Goal: Information Seeking & Learning: Learn about a topic

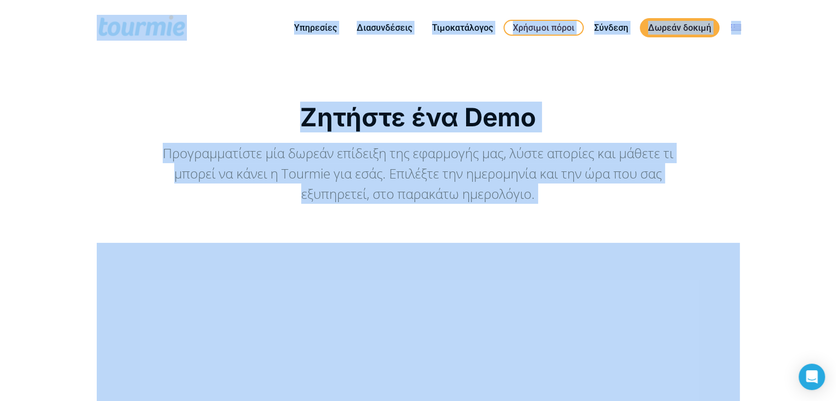
drag, startPoint x: 22, startPoint y: 18, endPoint x: 785, endPoint y: 336, distance: 826.5
click at [762, 249] on div "Ζητήστε ένα Demo Προγραμματίστε μία δωρεάν επίδειξη της εφαρμογής μας, λύστε απ…" at bounding box center [418, 383] width 836 height 655
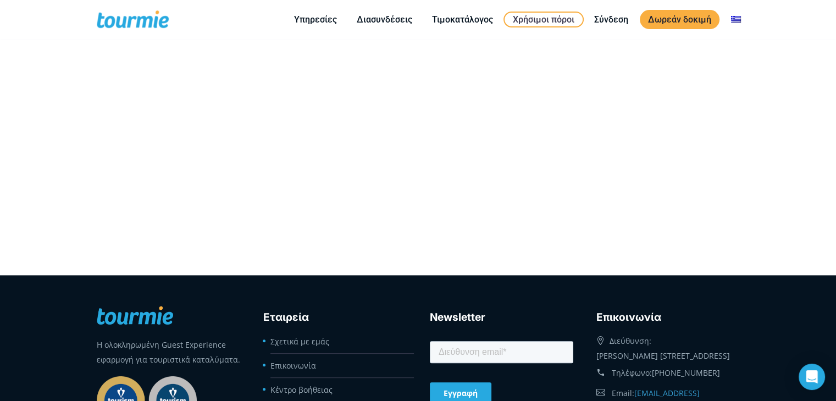
scroll to position [463, 0]
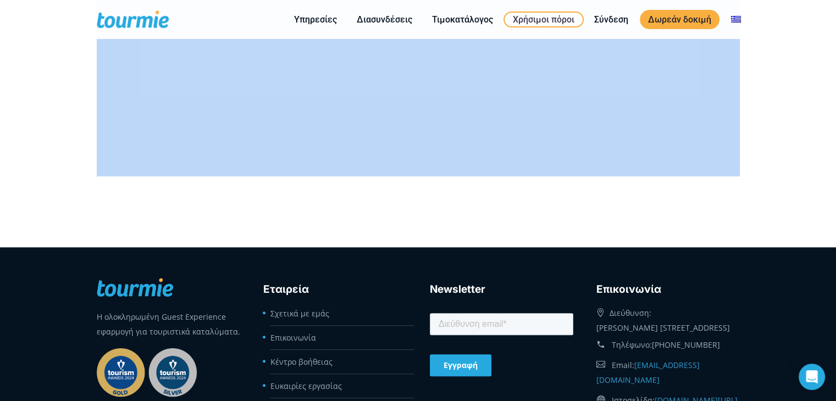
drag, startPoint x: 726, startPoint y: 264, endPoint x: 341, endPoint y: 165, distance: 397.2
click at [22, 302] on footer "Η ολοκληρωμένη Guest Experience εφαρμογή για τουριστικά καταλύματα. Εταιρεία Σχ…" at bounding box center [418, 358] width 836 height 222
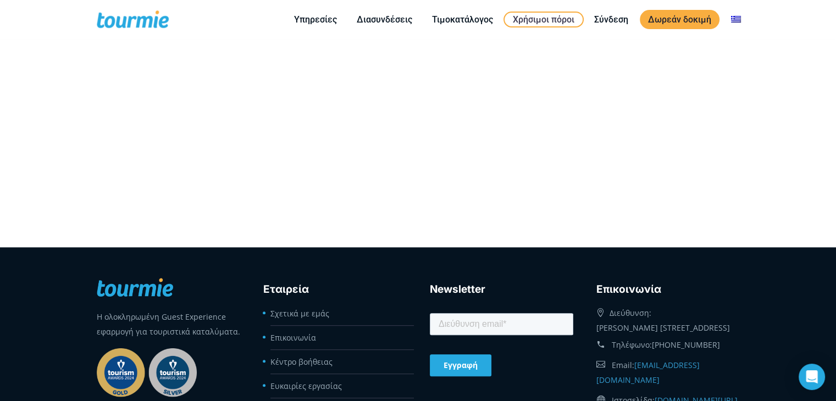
drag, startPoint x: 60, startPoint y: 62, endPoint x: 816, endPoint y: 239, distance: 775.6
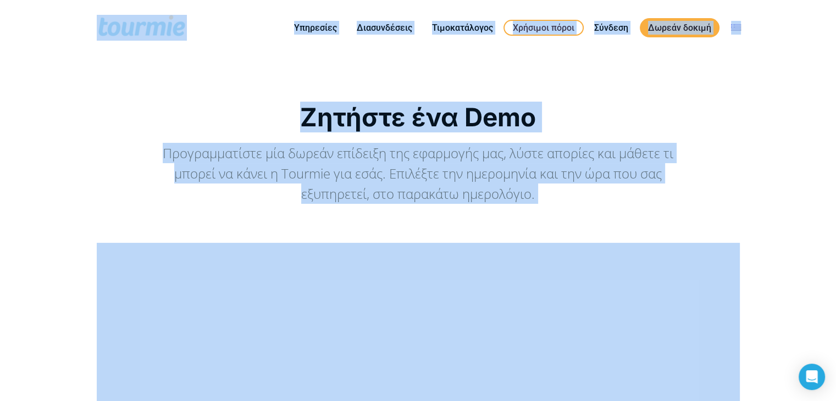
drag, startPoint x: 50, startPoint y: 41, endPoint x: 762, endPoint y: 364, distance: 781.9
click at [758, 287] on div "Ζητήστε ένα Demo Προγραμματίστε μία δωρεάν επίδειξη της εφαρμογής μας, λύστε απ…" at bounding box center [418, 383] width 836 height 655
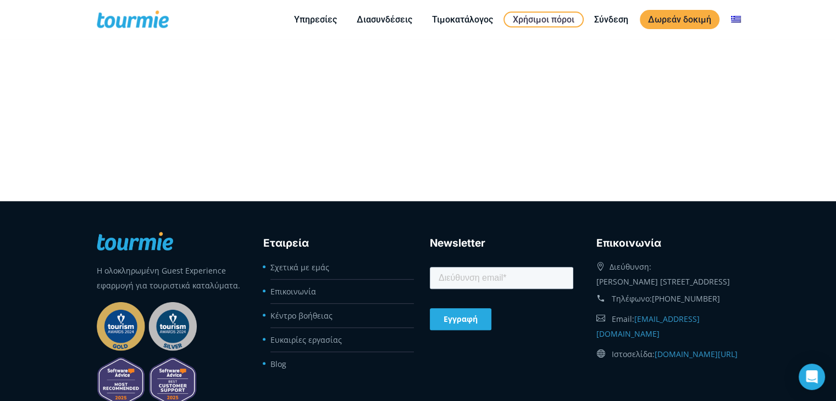
drag, startPoint x: 758, startPoint y: 287, endPoint x: 0, endPoint y: -6, distance: 813.0
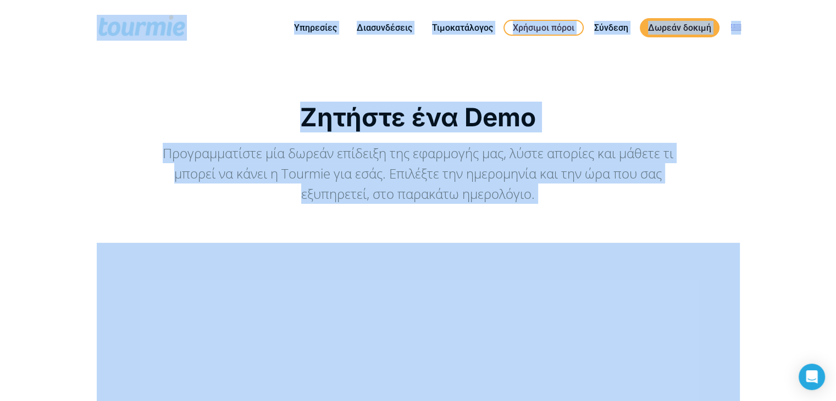
drag, startPoint x: 266, startPoint y: 85, endPoint x: 784, endPoint y: 304, distance: 562.2
click at [797, 295] on div "Ζητήστε ένα Demo Προγραμματίστε μία δωρεάν επίδειξη της εφαρμογής μας, λύστε απ…" at bounding box center [418, 383] width 836 height 655
click at [779, 288] on div "Ζητήστε ένα Demo Προγραμματίστε μία δωρεάν επίδειξη της εφαρμογής μας, λύστε απ…" at bounding box center [418, 383] width 836 height 655
drag, startPoint x: 25, startPoint y: 27, endPoint x: 532, endPoint y: 249, distance: 553.2
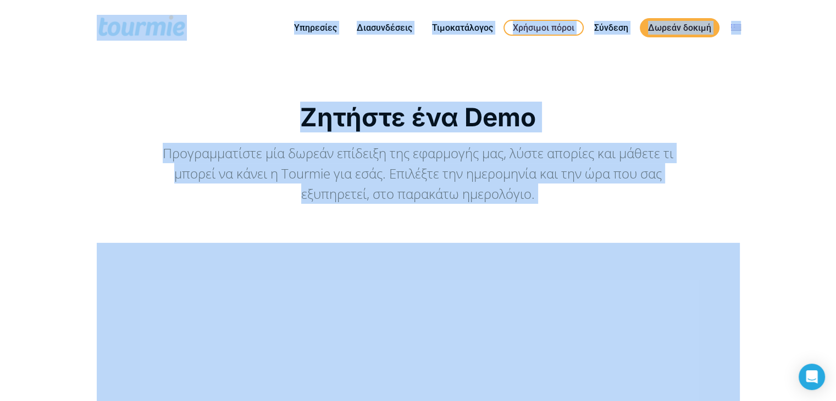
click at [776, 253] on div "Ζητήστε ένα Demo Προγραμματίστε μία δωρεάν επίδειξη της εφαρμογής μας, λύστε απ…" at bounding box center [418, 383] width 836 height 655
drag, startPoint x: 77, startPoint y: 33, endPoint x: 844, endPoint y: 355, distance: 831.6
click at [775, 236] on div "Ζητήστε ένα Demo Προγραμματίστε μία δωρεάν επίδειξη της εφαρμογής μας, λύστε απ…" at bounding box center [418, 383] width 836 height 655
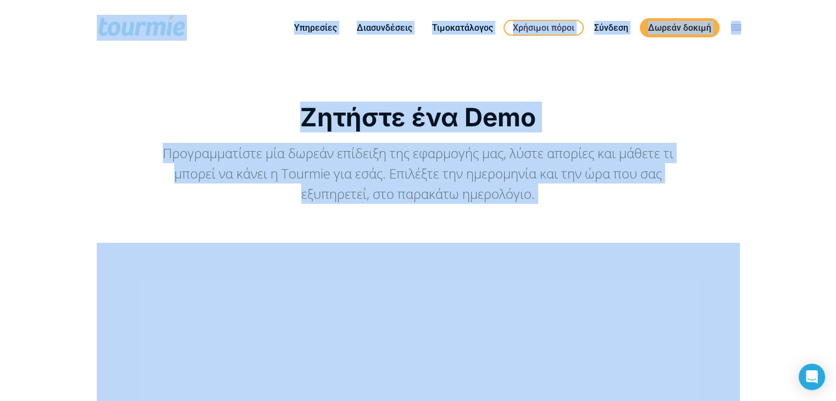
drag, startPoint x: 297, startPoint y: 126, endPoint x: 579, endPoint y: 247, distance: 306.8
click at [763, 232] on div "Ζητήστε ένα Demo Προγραμματίστε μία δωρεάν επίδειξη της εφαρμογής μας, λύστε απ…" at bounding box center [418, 383] width 836 height 655
drag, startPoint x: 52, startPoint y: 11, endPoint x: 552, endPoint y: 253, distance: 555.0
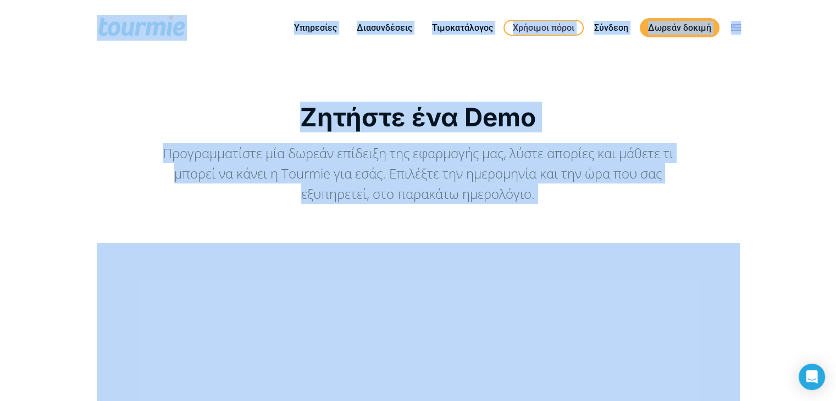
click at [800, 247] on div "Ζητήστε ένα Demo Προγραμματίστε μία δωρεάν επίδειξη της εφαρμογής μας, λύστε απ…" at bounding box center [418, 383] width 836 height 655
drag, startPoint x: 134, startPoint y: 98, endPoint x: 804, endPoint y: 278, distance: 693.8
click at [809, 254] on div "Ζητήστε ένα Demo Προγραμματίστε μία δωρεάν επίδειξη της εφαρμογής μας, λύστε απ…" at bounding box center [418, 383] width 836 height 655
drag, startPoint x: 75, startPoint y: 9, endPoint x: 548, endPoint y: 251, distance: 531.4
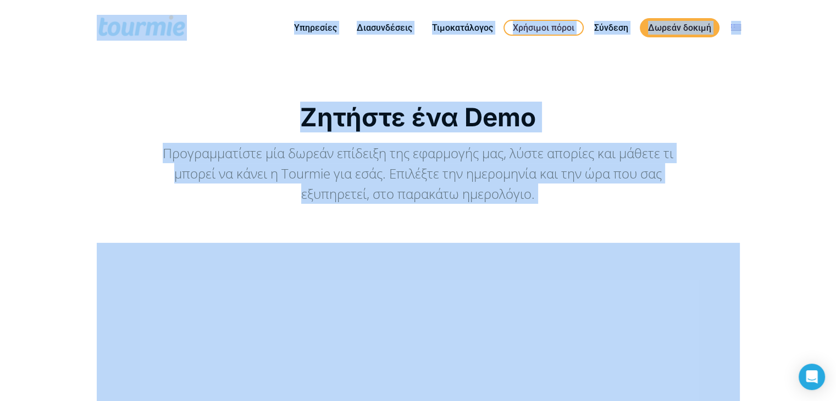
click at [778, 287] on div "Ζητήστε ένα Demo Προγραμματίστε μία δωρεάν επίδειξη της εφαρμογής μας, λύστε απ…" at bounding box center [418, 383] width 836 height 655
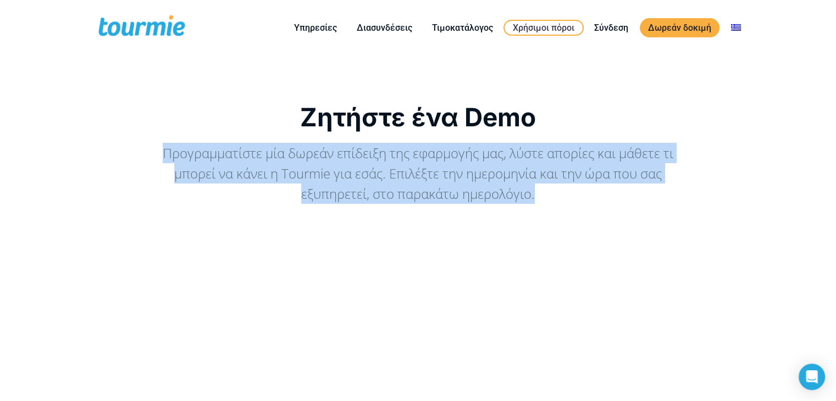
drag, startPoint x: 631, startPoint y: 91, endPoint x: 652, endPoint y: 210, distance: 120.5
click at [652, 210] on div "Ζητήστε ένα Demo Προγραμματίστε μία δωρεάν επίδειξη της εφαρμογής μας, λύστε απ…" at bounding box center [418, 366] width 666 height 567
click at [652, 210] on div "Ζητήστε ένα Demo Προγραμματίστε μία δωρεάν επίδειξη της εφαρμογής μας, λύστε απ…" at bounding box center [418, 370] width 643 height 537
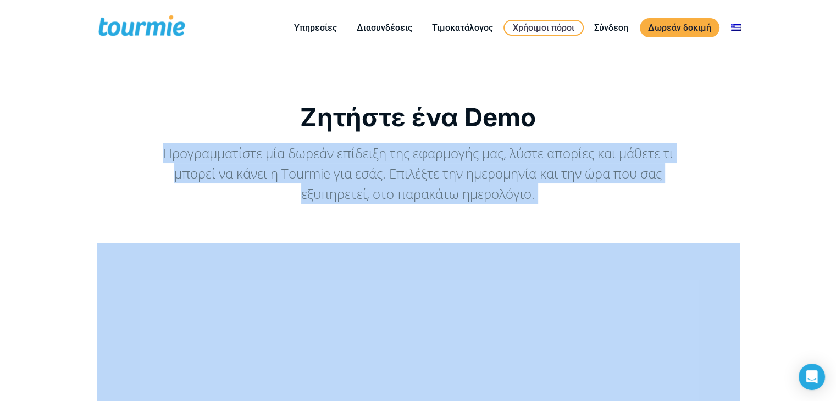
drag, startPoint x: 652, startPoint y: 210, endPoint x: 603, endPoint y: 70, distance: 148.6
click at [603, 73] on div "Ζητήστε ένα Demo Προγραμματίστε μία δωρεάν επίδειξη της εφαρμογής μας, λύστε απ…" at bounding box center [418, 383] width 836 height 655
click at [603, 69] on div "Ζητήστε ένα Demo Προγραμματίστε μία δωρεάν επίδειξη της εφαρμογής μας, λύστε απ…" at bounding box center [418, 383] width 836 height 655
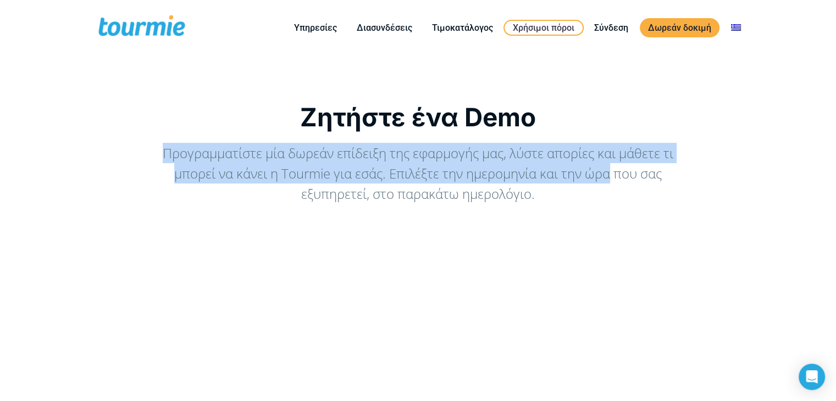
drag, startPoint x: 603, startPoint y: 69, endPoint x: 597, endPoint y: 201, distance: 132.0
click at [594, 185] on div "Ζητήστε ένα Demo Προγραμματίστε μία δωρεάν επίδειξη της εφαρμογής μας, λύστε απ…" at bounding box center [418, 383] width 836 height 655
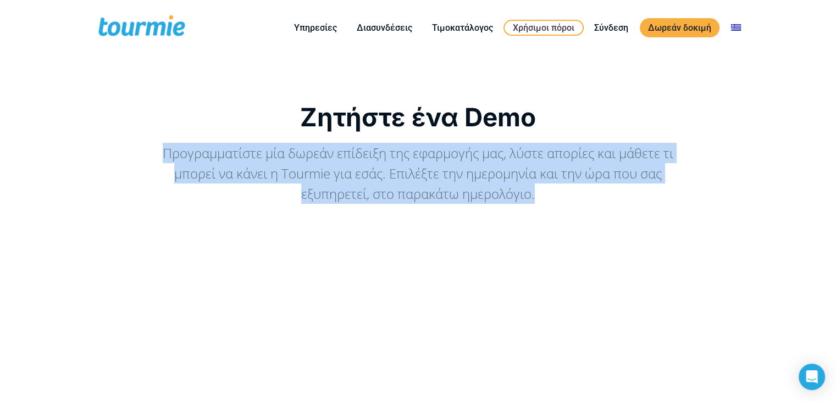
click at [597, 201] on div "Προγραμματίστε μία δωρεάν επίδειξη της εφαρμογής μας, λύστε απορίες και μάθετε …" at bounding box center [418, 173] width 522 height 61
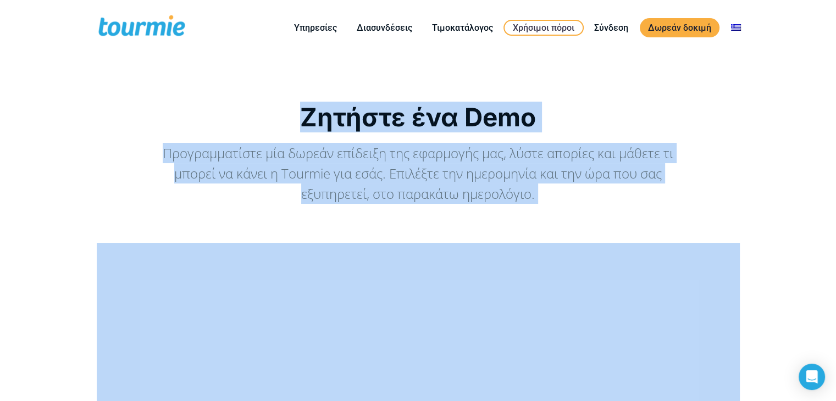
drag, startPoint x: 593, startPoint y: 225, endPoint x: 185, endPoint y: 117, distance: 421.8
click at [185, 117] on div "Ζητήστε ένα Demo Προγραμματίστε μία δωρεάν επίδειξη της εφαρμογής μας, λύστε απ…" at bounding box center [418, 370] width 643 height 537
click at [185, 117] on h1 "Ζητήστε ένα Demo" at bounding box center [418, 117] width 643 height 30
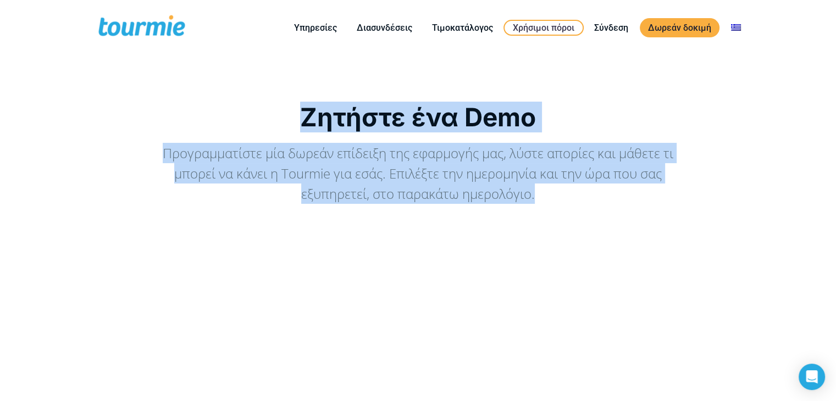
drag, startPoint x: 246, startPoint y: 119, endPoint x: 581, endPoint y: 190, distance: 342.0
click at [581, 190] on div "Ζητήστε ένα Demo Προγραμματίστε μία δωρεάν επίδειξη της εφαρμογής μας, λύστε απ…" at bounding box center [418, 370] width 643 height 537
click at [581, 190] on div "Προγραμματίστε μία δωρεάν επίδειξη της εφαρμογής μας, λύστε απορίες και μάθετε …" at bounding box center [418, 173] width 522 height 61
drag, startPoint x: 557, startPoint y: 187, endPoint x: 241, endPoint y: 109, distance: 325.0
click at [241, 109] on div "Ζητήστε ένα Demo Προγραμματίστε μία δωρεάν επίδειξη της εφαρμογής μας, λύστε απ…" at bounding box center [418, 370] width 643 height 537
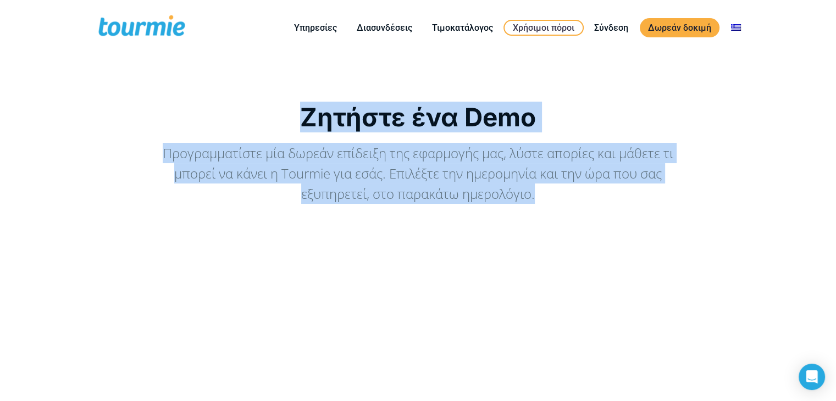
click at [241, 109] on h1 "Ζητήστε ένα Demo" at bounding box center [418, 117] width 643 height 30
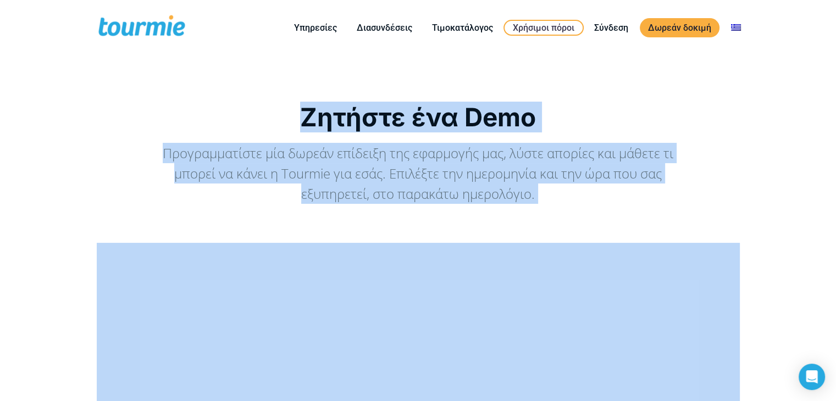
drag, startPoint x: 241, startPoint y: 109, endPoint x: 584, endPoint y: 205, distance: 356.0
click at [584, 205] on div "Ζητήστε ένα Demo Προγραμματίστε μία δωρεάν επίδειξη της εφαρμογής μας, λύστε απ…" at bounding box center [418, 370] width 643 height 537
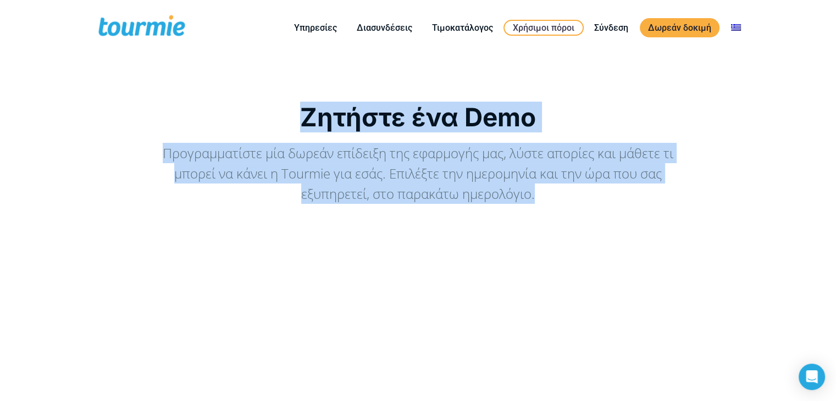
drag, startPoint x: 546, startPoint y: 191, endPoint x: 215, endPoint y: 112, distance: 340.3
click at [215, 112] on div "Ζητήστε ένα Demo Προγραμματίστε μία δωρεάν επίδειξη της εφαρμογής μας, λύστε απ…" at bounding box center [418, 370] width 643 height 537
click at [214, 112] on h1 "Ζητήστε ένα Demo" at bounding box center [418, 117] width 643 height 30
drag, startPoint x: 270, startPoint y: 115, endPoint x: 595, endPoint y: 209, distance: 338.8
click at [595, 209] on div "Ζητήστε ένα Demo Προγραμματίστε μία δωρεάν επίδειξη της εφαρμογής μας, λύστε απ…" at bounding box center [418, 370] width 643 height 537
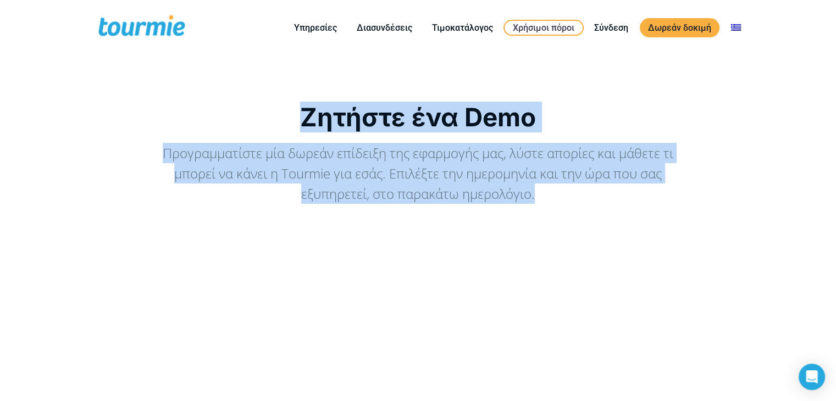
click at [595, 209] on div "Ζητήστε ένα Demo Προγραμματίστε μία δωρεάν επίδειξη της εφαρμογής μας, λύστε απ…" at bounding box center [418, 370] width 643 height 537
drag, startPoint x: 457, startPoint y: 179, endPoint x: 257, endPoint y: 98, distance: 215.7
click at [268, 99] on div "Ζητήστε ένα Demo Προγραμματίστε μία δωρεάν επίδειξη της εφαρμογής μας, λύστε απ…" at bounding box center [418, 366] width 666 height 567
click at [240, 98] on div "Ζητήστε ένα Demo Προγραμματίστε μία δωρεάν επίδειξη της εφαρμογής μας, λύστε απ…" at bounding box center [418, 366] width 666 height 567
drag, startPoint x: 463, startPoint y: 124, endPoint x: 645, endPoint y: 198, distance: 196.0
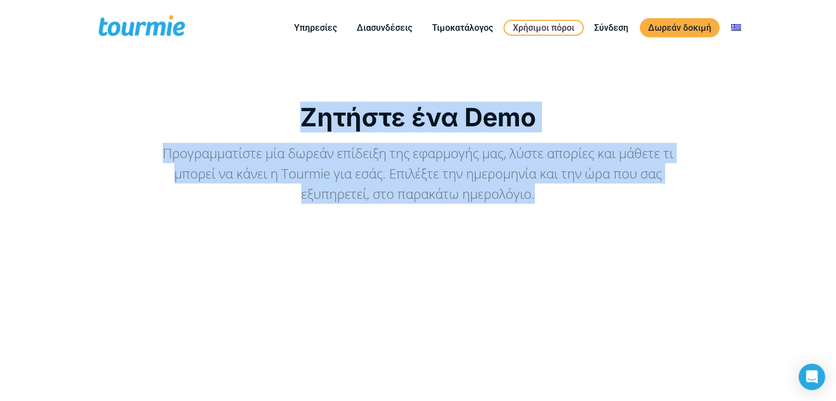
click at [645, 198] on div "Ζητήστε ένα Demo Προγραμματίστε μία δωρεάν επίδειξη της εφαρμογής μας, λύστε απ…" at bounding box center [418, 366] width 666 height 567
click at [645, 198] on div "Προγραμματίστε μία δωρεάν επίδειξη της εφαρμογής μας, λύστε απορίες και μάθετε …" at bounding box center [418, 173] width 522 height 61
drag, startPoint x: 273, startPoint y: 137, endPoint x: 177, endPoint y: 102, distance: 101.7
click at [178, 103] on div "Ζητήστε ένα Demo Προγραμματίστε μία δωρεάν επίδειξη της εφαρμογής μας, λύστε απ…" at bounding box center [418, 370] width 643 height 537
click at [177, 102] on h1 "Ζητήστε ένα Demo" at bounding box center [418, 117] width 643 height 30
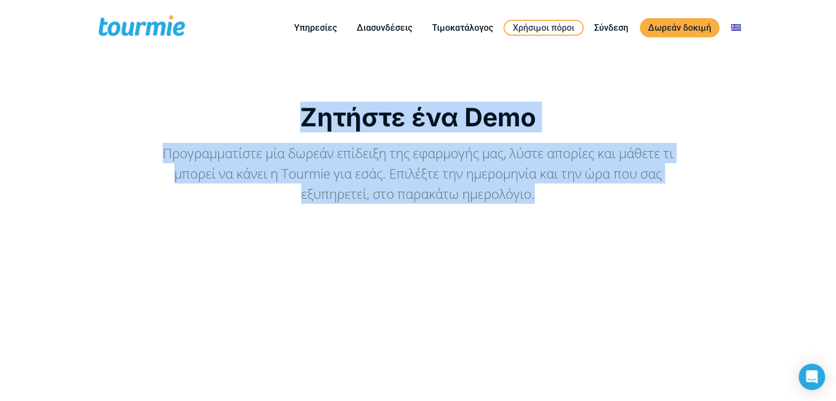
drag, startPoint x: 226, startPoint y: 109, endPoint x: 604, endPoint y: 206, distance: 390.3
click at [602, 205] on div "Ζητήστε ένα Demo Προγραμματίστε μία δωρεάν επίδειξη της εφαρμογής μας, λύστε απ…" at bounding box center [418, 370] width 643 height 537
click at [604, 206] on div "Ζητήστε ένα Demo Προγραμματίστε μία δωρεάν επίδειξη της εφαρμογής μας, λύστε απ…" at bounding box center [418, 370] width 643 height 537
drag, startPoint x: 456, startPoint y: 171, endPoint x: 207, endPoint y: 88, distance: 262.4
click at [207, 88] on div "Ζητήστε ένα Demo Προγραμματίστε μία δωρεάν επίδειξη της εφαρμογής μας, λύστε απ…" at bounding box center [418, 366] width 666 height 567
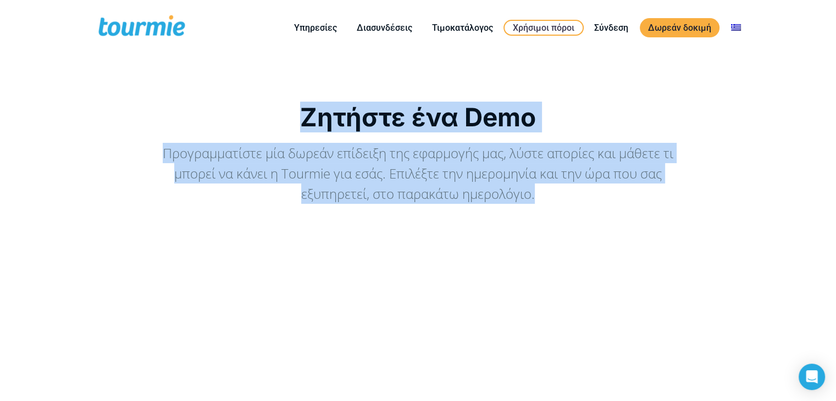
click at [207, 88] on div "Ζητήστε ένα Demo Προγραμματίστε μία δωρεάν επίδειξη της εφαρμογής μας, λύστε απ…" at bounding box center [418, 366] width 666 height 567
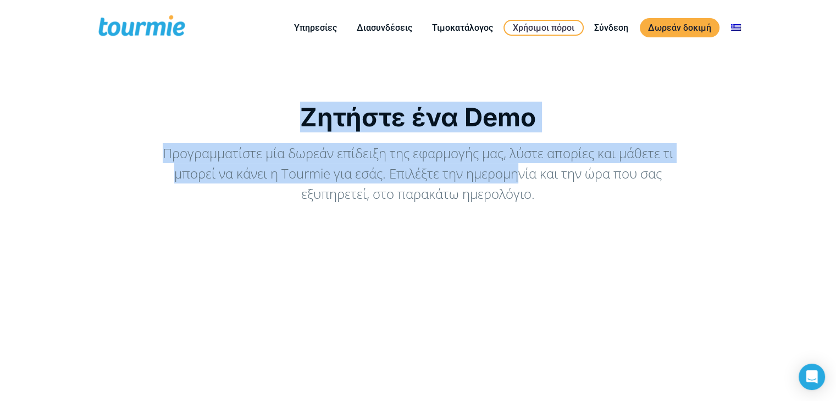
drag, startPoint x: 373, startPoint y: 122, endPoint x: 546, endPoint y: 190, distance: 185.8
click at [530, 182] on div "Ζητήστε ένα Demo Προγραμματίστε μία δωρεάν επίδειξη της εφαρμογής μας, λύστε απ…" at bounding box center [418, 366] width 666 height 567
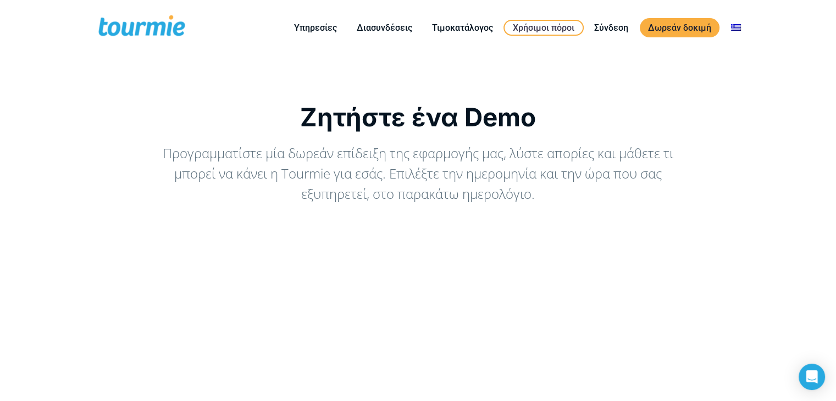
click at [554, 195] on div "Προγραμματίστε μία δωρεάν επίδειξη της εφαρμογής μας, λύστε απορίες και μάθετε …" at bounding box center [418, 173] width 522 height 61
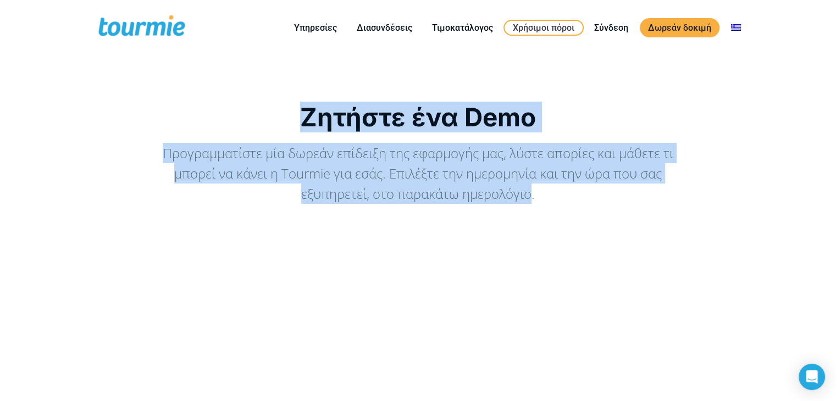
drag, startPoint x: 462, startPoint y: 173, endPoint x: 203, endPoint y: 73, distance: 277.0
click at [204, 73] on div "Ζητήστε ένα Demo Προγραμματίστε μία δωρεάν επίδειξη της εφαρμογής μας, λύστε απ…" at bounding box center [418, 383] width 836 height 655
click at [203, 73] on div "Ζητήστε ένα Demo Προγραμματίστε μία δωρεάν επίδειξη της εφαρμογής μας, λύστε απ…" at bounding box center [418, 383] width 836 height 655
drag, startPoint x: 254, startPoint y: 101, endPoint x: 630, endPoint y: 195, distance: 388.0
click at [630, 195] on div "Ζητήστε ένα Demo Προγραμματίστε μία δωρεάν επίδειξη της εφαρμογής μας, λύστε απ…" at bounding box center [418, 366] width 666 height 567
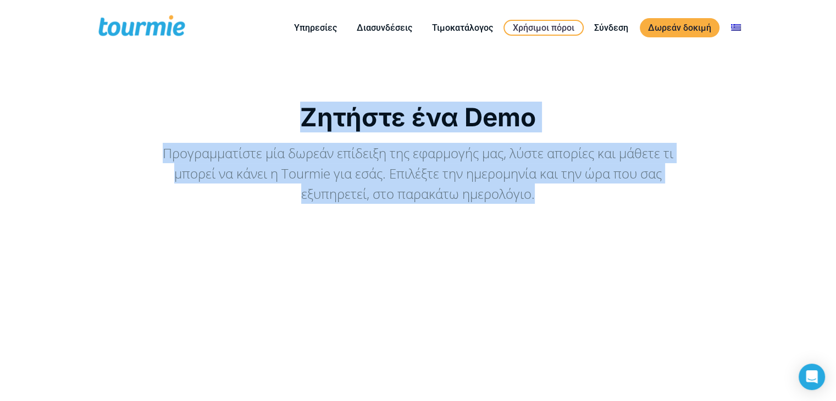
click at [630, 195] on div "Προγραμματίστε μία δωρεάν επίδειξη της εφαρμογής μας, λύστε απορίες και μάθετε …" at bounding box center [418, 173] width 522 height 61
drag, startPoint x: 609, startPoint y: 193, endPoint x: 247, endPoint y: 102, distance: 373.1
click at [247, 102] on div "Ζητήστε ένα Demo Προγραμματίστε μία δωρεάν επίδειξη της εφαρμογής μας, λύστε απ…" at bounding box center [418, 370] width 643 height 537
click at [247, 102] on div "Ζητήστε ένα Demo Προγραμματίστε μία δωρεάν επίδειξη της εφαρμογής μας, λύστε απ…" at bounding box center [418, 366] width 666 height 567
drag, startPoint x: 462, startPoint y: 147, endPoint x: 606, endPoint y: 191, distance: 151.2
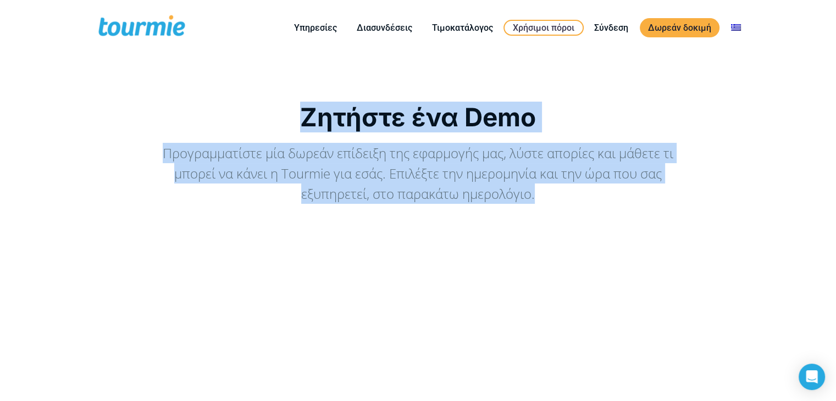
click at [606, 191] on div "Ζητήστε ένα Demo Προγραμματίστε μία δωρεάν επίδειξη της εφαρμογής μας, λύστε απ…" at bounding box center [418, 370] width 643 height 537
click at [609, 193] on div "Προγραμματίστε μία δωρεάν επίδειξη της εφαρμογής μας, λύστε απορίες και μάθετε …" at bounding box center [418, 173] width 522 height 61
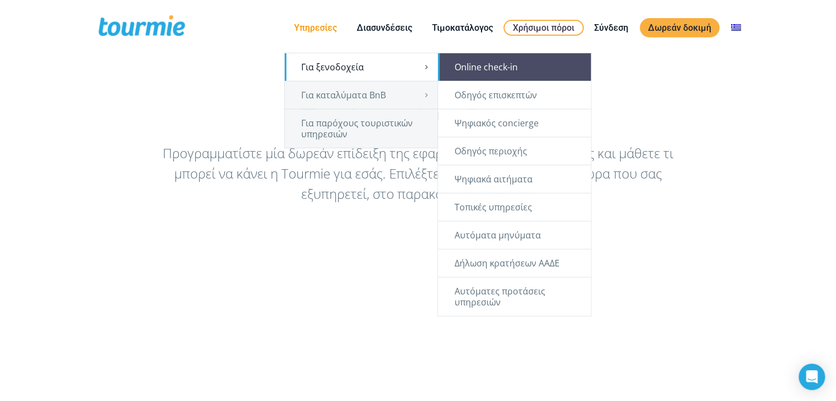
click at [508, 79] on link "Online check-in" at bounding box center [514, 66] width 153 height 27
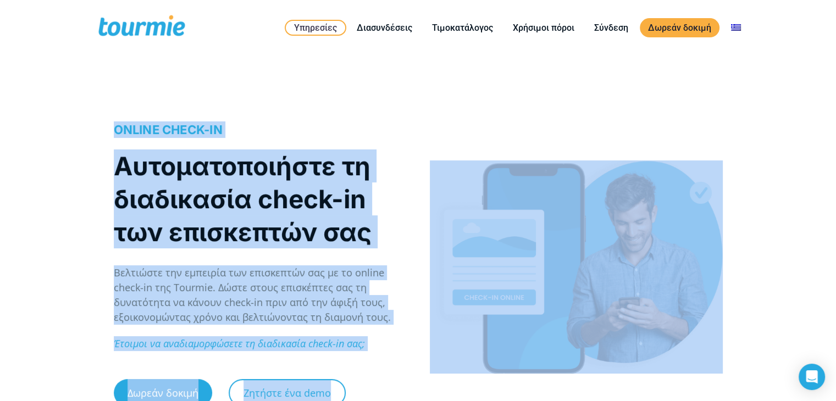
drag, startPoint x: 66, startPoint y: 115, endPoint x: 844, endPoint y: 267, distance: 791.8
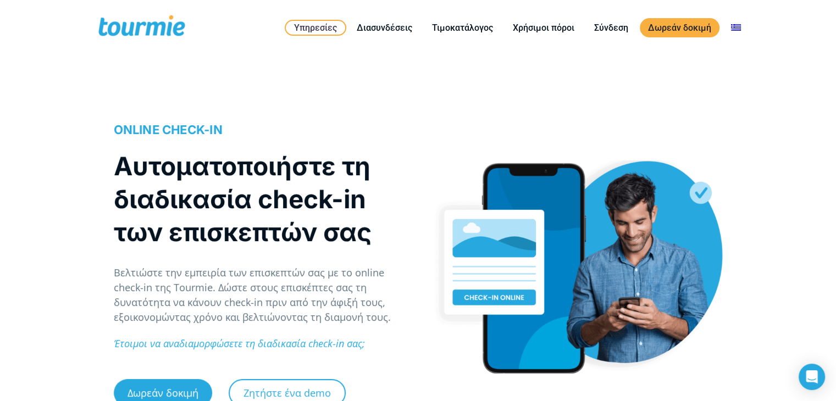
click at [822, 212] on div "ONLINE CHECK-IN Αυτοματοποιήστε τη διαδικασία check-in των επισκεπτών σας Βελτι…" at bounding box center [418, 268] width 836 height 354
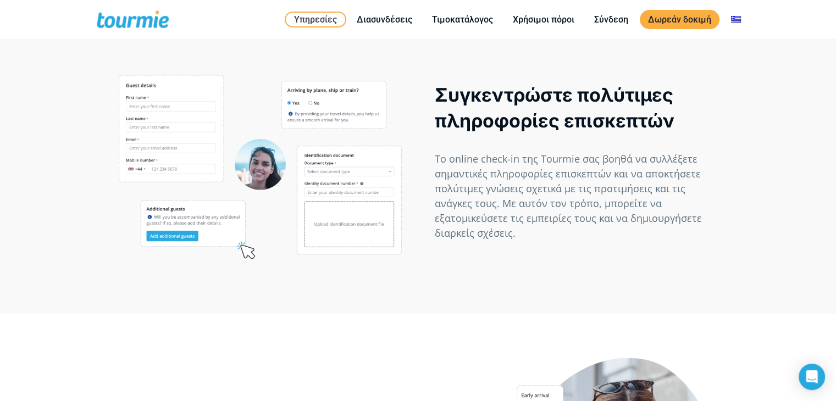
scroll to position [605, 0]
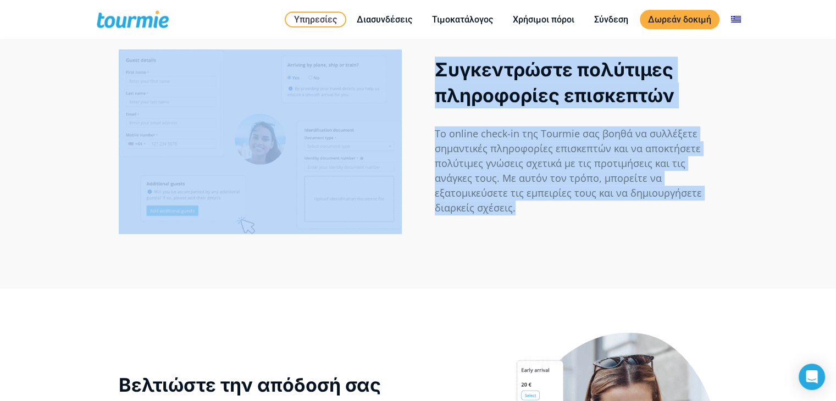
drag, startPoint x: 769, startPoint y: 232, endPoint x: 0, endPoint y: 86, distance: 782.5
click at [0, 86] on div "Συγκεντρώστε πολύτιμες πληροφορίες επισκεπτών Το online check-in της Tourmie σα…" at bounding box center [418, 142] width 836 height 294
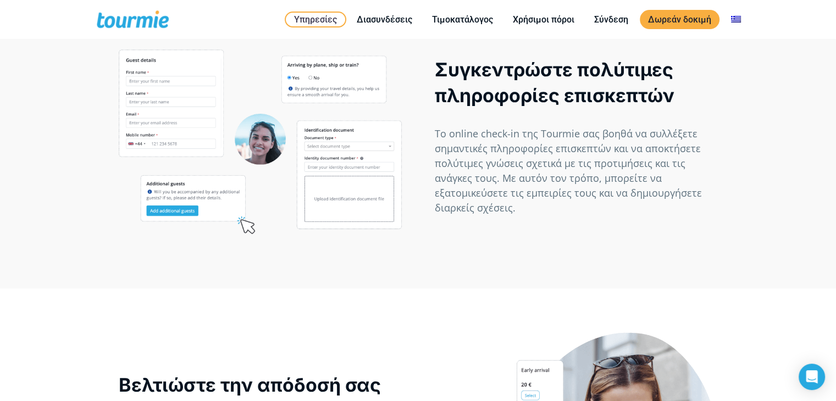
click at [6, 86] on div "Συγκεντρώστε πολύτιμες πληροφορίες επισκεπτών Το online check-in της Tourmie σα…" at bounding box center [418, 142] width 836 height 294
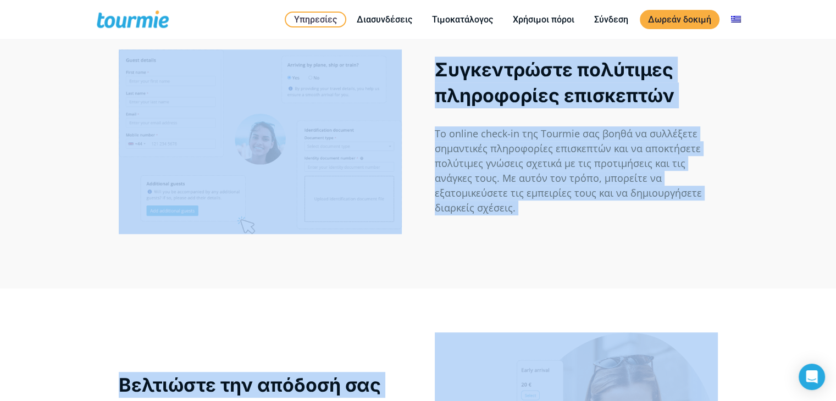
drag, startPoint x: 70, startPoint y: 96, endPoint x: 784, endPoint y: 306, distance: 744.0
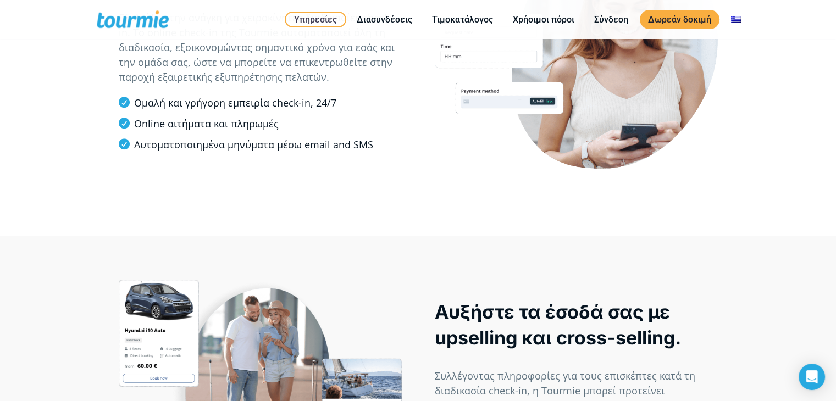
scroll to position [1101, 0]
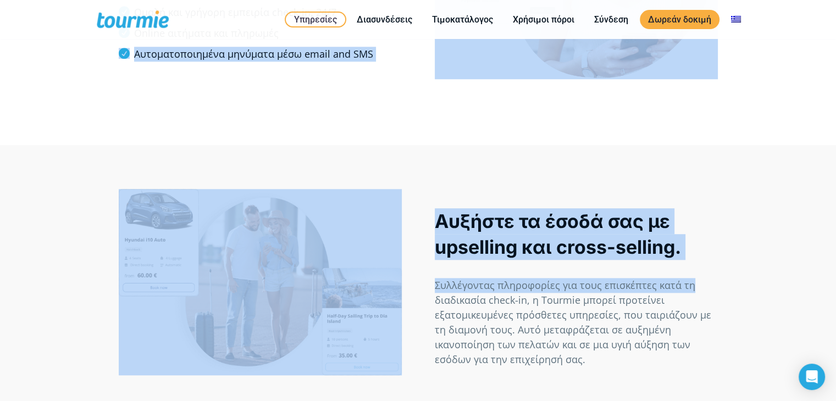
drag, startPoint x: 754, startPoint y: 284, endPoint x: 16, endPoint y: 128, distance: 754.4
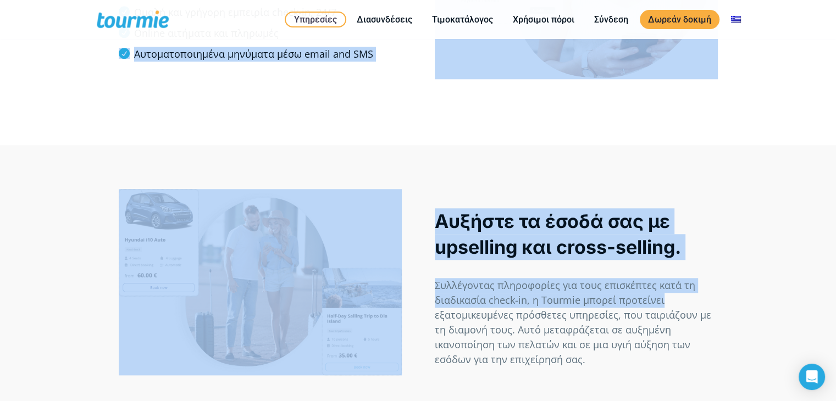
drag, startPoint x: 27, startPoint y: 108, endPoint x: 840, endPoint y: 278, distance: 829.8
click at [734, 251] on div "Αυξήστε τα έσοδά σας με upselling και cross-selling. Συλλέγοντας πληροφορίες γι…" at bounding box center [418, 293] width 836 height 296
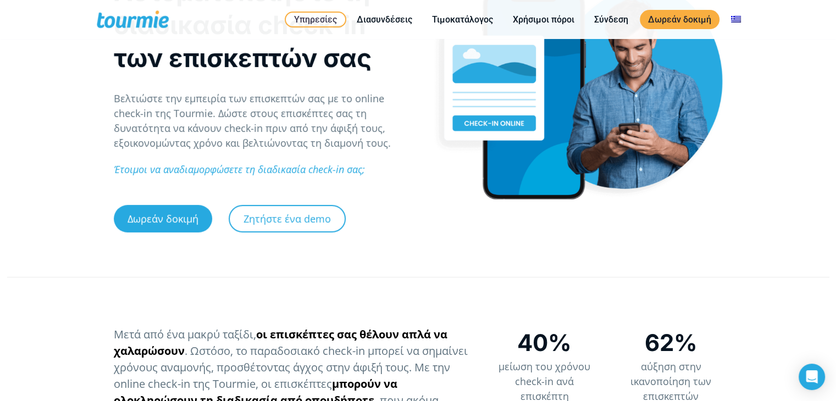
scroll to position [0, 0]
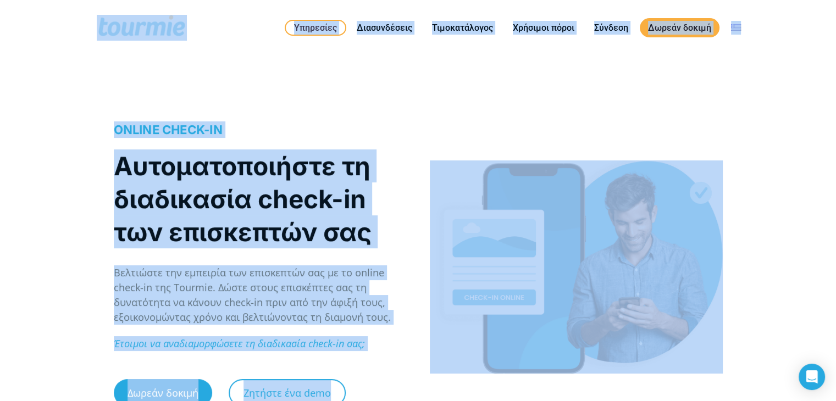
drag, startPoint x: 707, startPoint y: 269, endPoint x: 7, endPoint y: 37, distance: 737.6
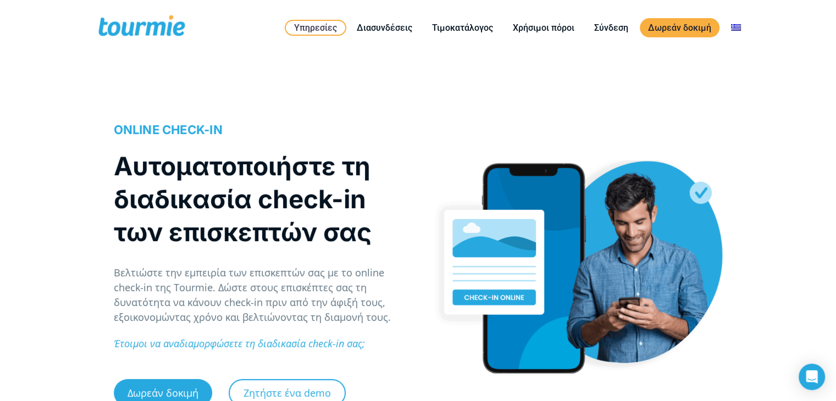
click at [8, 37] on div "Primary Menu Close Υπηρεσίες Για ξενοδοχεία Online check-in Οδηγός επισκεπτών Ψ…" at bounding box center [418, 28] width 836 height 56
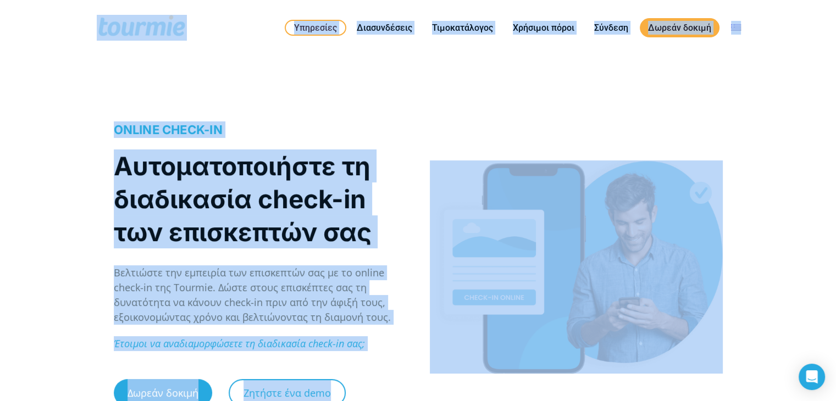
drag, startPoint x: 15, startPoint y: 31, endPoint x: 844, endPoint y: 254, distance: 857.6
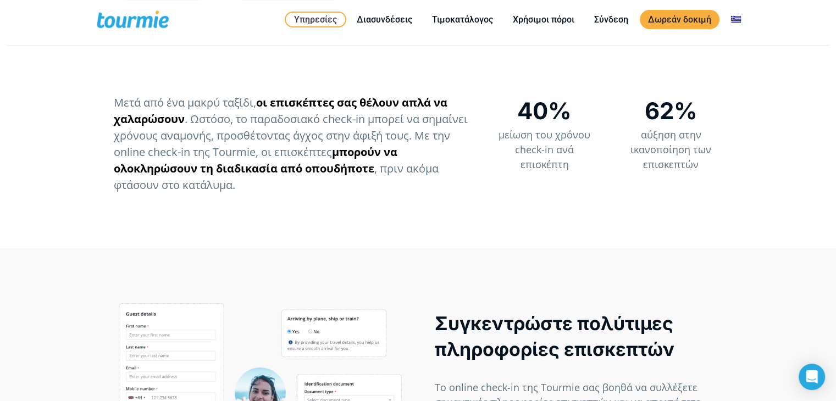
click at [816, 259] on div "Συγκεντρώστε πολύτιμες πληροφορίες επισκεπτών Το online check-in της Tourmie σα…" at bounding box center [418, 395] width 836 height 294
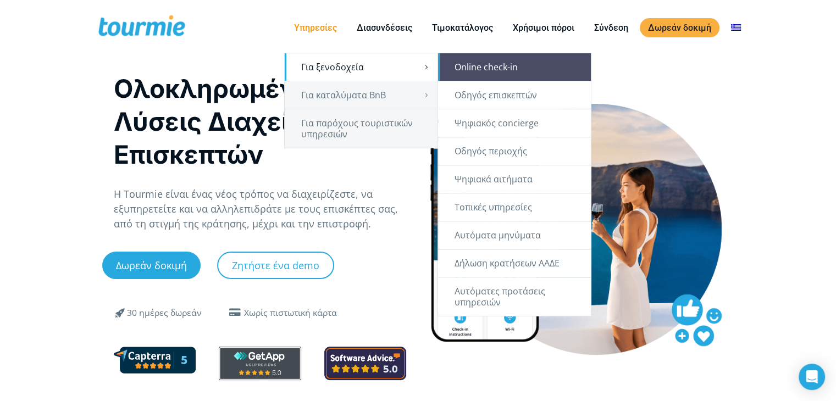
click at [465, 59] on link "Online check-in" at bounding box center [514, 66] width 153 height 27
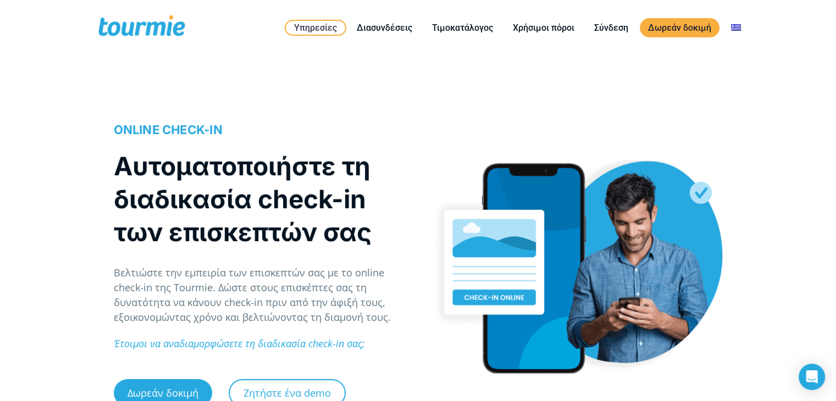
drag, startPoint x: 486, startPoint y: 136, endPoint x: 707, endPoint y: 315, distance: 284.8
click at [705, 316] on div at bounding box center [576, 262] width 316 height 321
click at [790, 272] on div "ONLINE CHECK-IN Αυτοματοποιήστε τη διαδικασία check-in των επισκεπτών σας Βελτι…" at bounding box center [418, 268] width 836 height 354
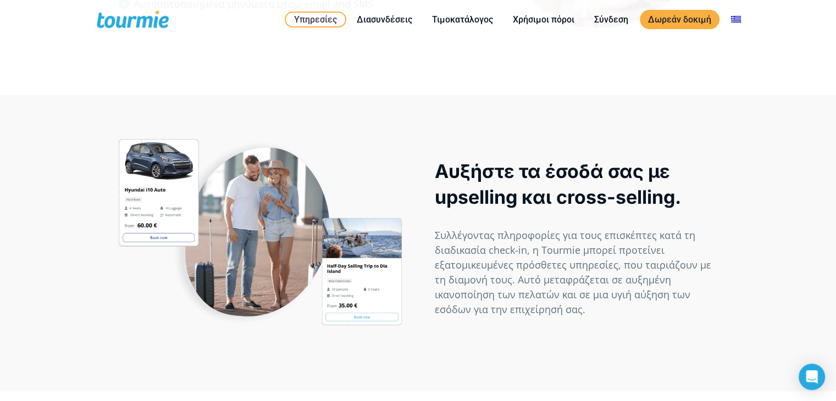
scroll to position [1207, 0]
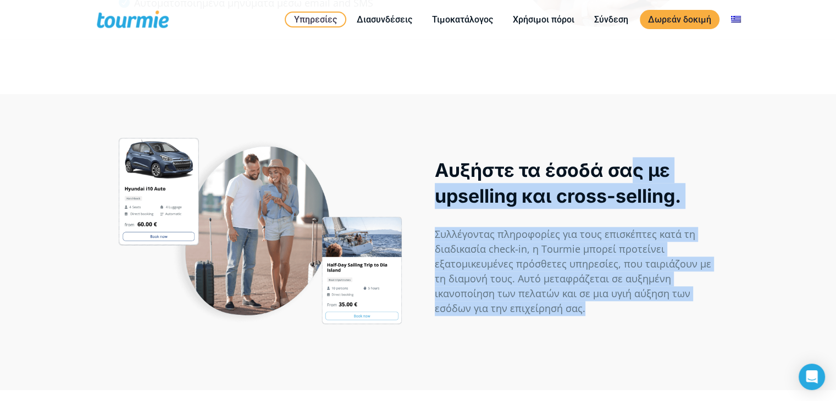
drag, startPoint x: 634, startPoint y: 138, endPoint x: 723, endPoint y: 311, distance: 194.4
click at [723, 311] on div "Αυξήστε τα έσοδά σας με upselling και cross-selling. Συλλέγοντας πληροφορίες γι…" at bounding box center [576, 242] width 316 height 208
click at [739, 301] on div "Αυξήστε τα έσοδά σας με upselling και cross-selling. Συλλέγοντας πληροφορίες γι…" at bounding box center [418, 242] width 836 height 296
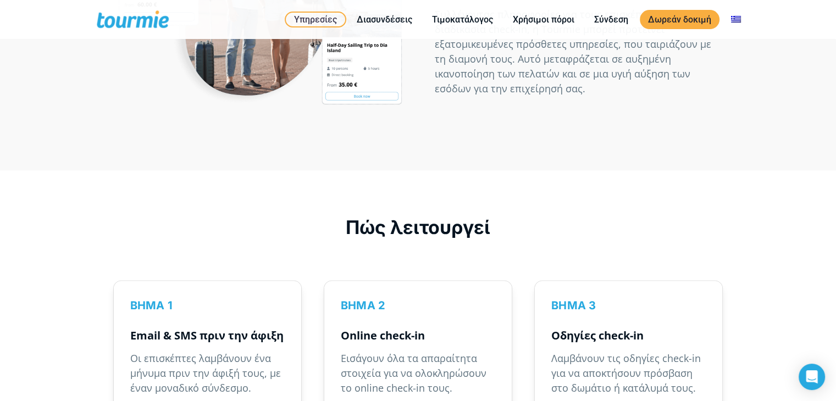
scroll to position [1445, 0]
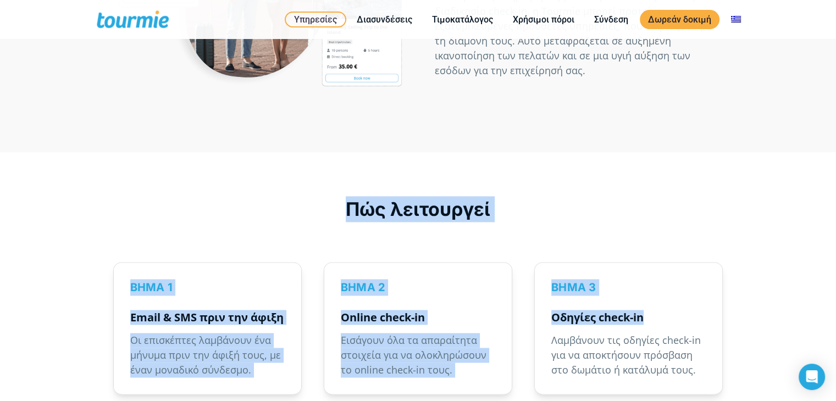
drag, startPoint x: 741, startPoint y: 317, endPoint x: 282, endPoint y: 159, distance: 484.7
click at [282, 159] on div "Πώς λειτουργεί ΒΗΜΑ 1 Email & SMS πριν την άφιξη Οι επισκέπτες λαμβάνουν ένα μή…" at bounding box center [418, 302] width 836 height 301
drag, startPoint x: 447, startPoint y: 212, endPoint x: 731, endPoint y: 295, distance: 295.9
click at [724, 300] on div "Πώς λειτουργεί ΒΗΜΑ 1 Email & SMS πριν την άφιξη Οι επισκέπτες λαμβάνουν ένα μή…" at bounding box center [418, 302] width 836 height 301
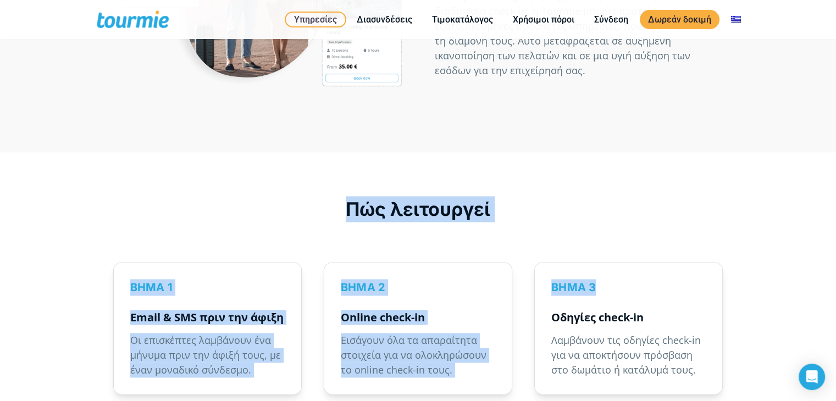
click at [733, 293] on div "ΒΗΜΑ 3 Οδηγίες check-in Λαμβάνουν τις οδηγίες check-in για να αποκτήσουν πρόσβα…" at bounding box center [628, 330] width 210 height 158
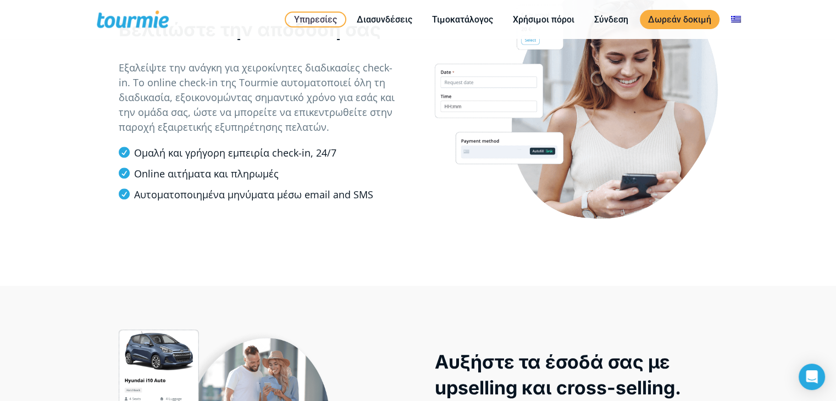
scroll to position [997, 0]
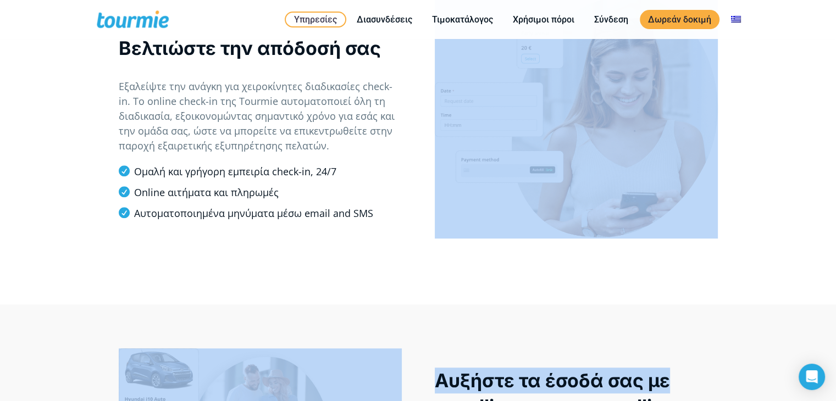
drag, startPoint x: 651, startPoint y: 267, endPoint x: 481, endPoint y: 92, distance: 243.3
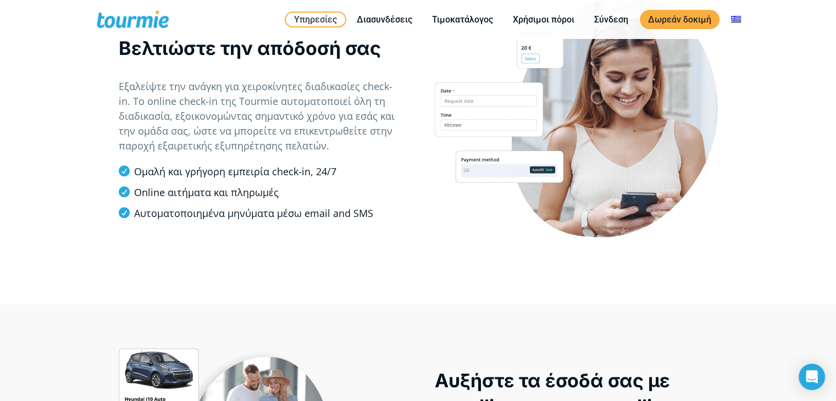
click at [425, 194] on div at bounding box center [576, 128] width 316 height 264
drag, startPoint x: 424, startPoint y: 176, endPoint x: 763, endPoint y: 278, distance: 353.8
click at [711, 270] on div "Βελτιώστε την απόδοσή σας Εξαλείψτε την ανάγκη για χειροκίνητες διαδικασίες che…" at bounding box center [418, 128] width 836 height 352
click at [767, 279] on div "Βελτιώστε την απόδοσή σας Εξαλείψτε την ανάγκη για χειροκίνητες διαδικασίες che…" at bounding box center [418, 128] width 836 height 352
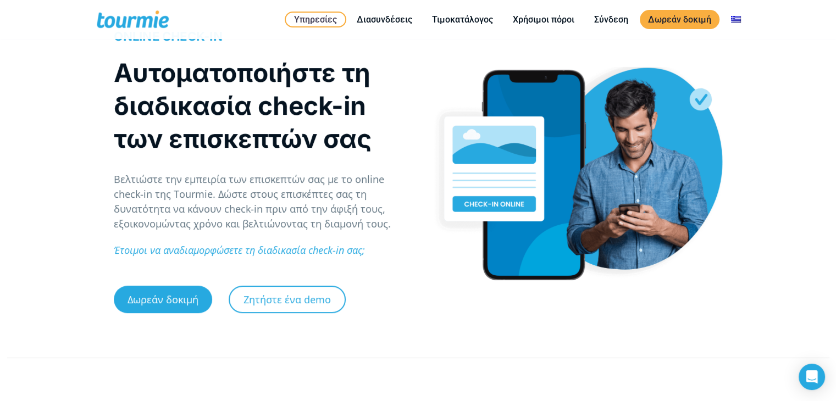
scroll to position [90, 0]
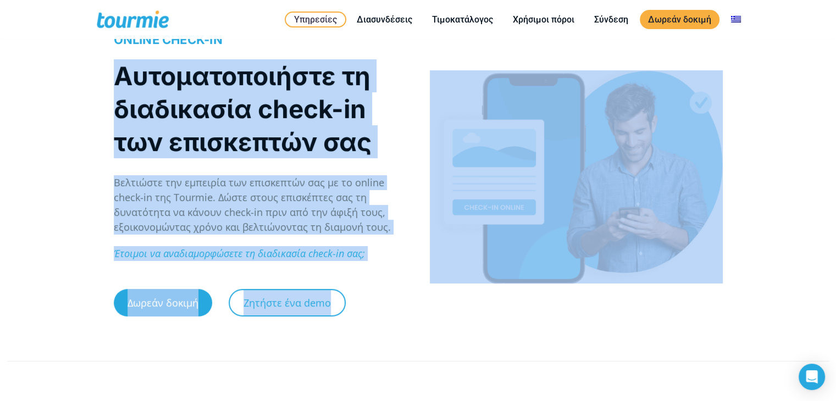
drag, startPoint x: 772, startPoint y: 302, endPoint x: 15, endPoint y: 84, distance: 788.1
click at [15, 84] on div "ONLINE CHECK-IN Αυτοματοποιήστε τη διαδικασία check-in των επισκεπτών σας Βελτι…" at bounding box center [418, 178] width 836 height 354
drag, startPoint x: 15, startPoint y: 84, endPoint x: 692, endPoint y: 319, distance: 717.5
click at [686, 322] on div "ONLINE CHECK-IN Αυτοματοποιήστε τη διαδικασία check-in των επισκεπτών σας Βελτι…" at bounding box center [418, 178] width 836 height 354
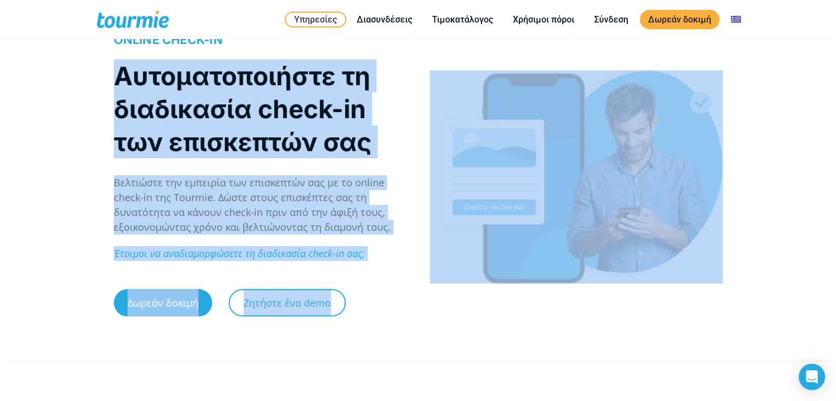
click at [705, 296] on div at bounding box center [576, 172] width 316 height 321
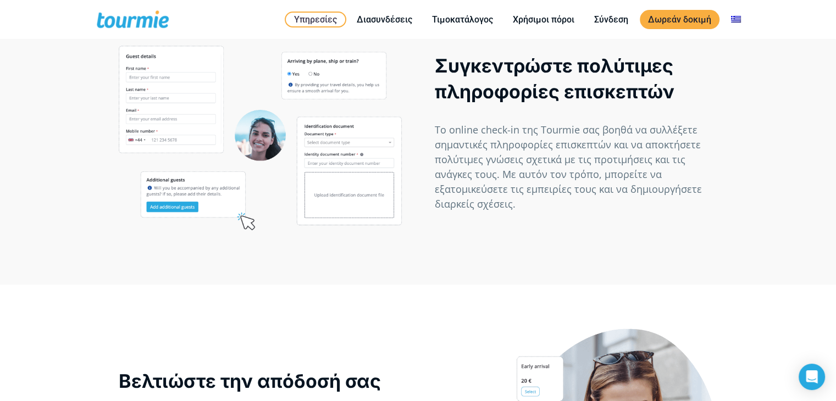
scroll to position [646, 0]
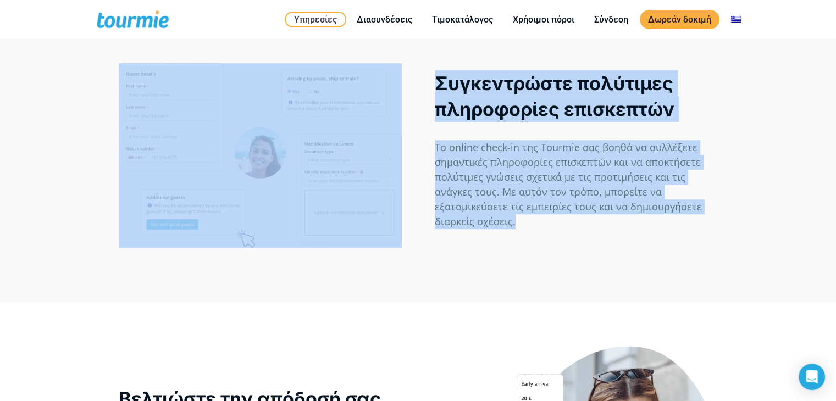
drag, startPoint x: 783, startPoint y: 273, endPoint x: 0, endPoint y: 85, distance: 804.9
click at [0, 85] on div "Συγκεντρώστε πολύτιμες πληροφορίες επισκεπτών Το online check-in της Tourmie σα…" at bounding box center [418, 155] width 836 height 294
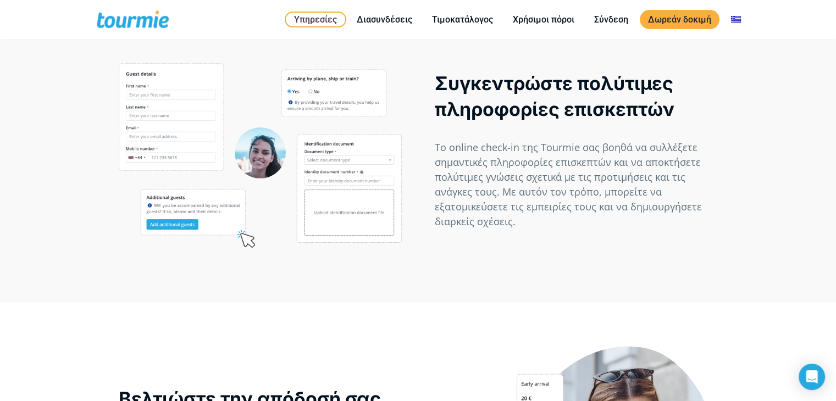
click at [0, 84] on div "Συγκεντρώστε πολύτιμες πληροφορίες επισκεπτών Το online check-in της Tourmie σα…" at bounding box center [418, 155] width 836 height 294
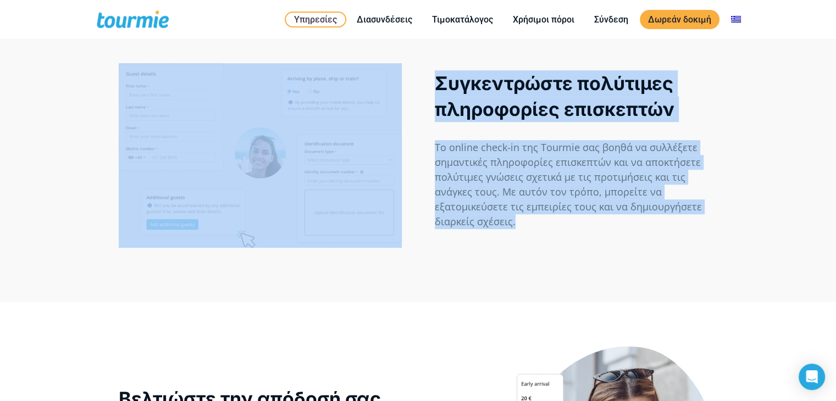
drag, startPoint x: 40, startPoint y: 102, endPoint x: 772, endPoint y: 278, distance: 753.4
click at [772, 278] on div "Συγκεντρώστε πολύτιμες πληροφορίες επισκεπτών Το online check-in της Tourmie σα…" at bounding box center [418, 155] width 836 height 294
click at [748, 265] on div "Συγκεντρώστε πολύτιμες πληροφορίες επισκεπτών Το online check-in της Tourmie σα…" at bounding box center [418, 155] width 836 height 294
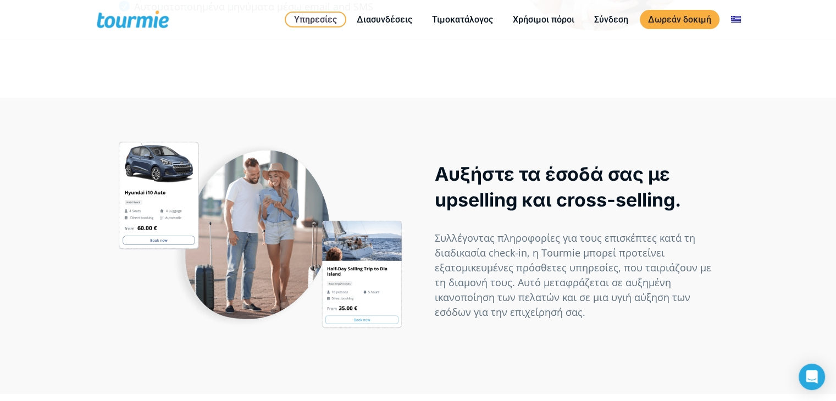
scroll to position [1212, 0]
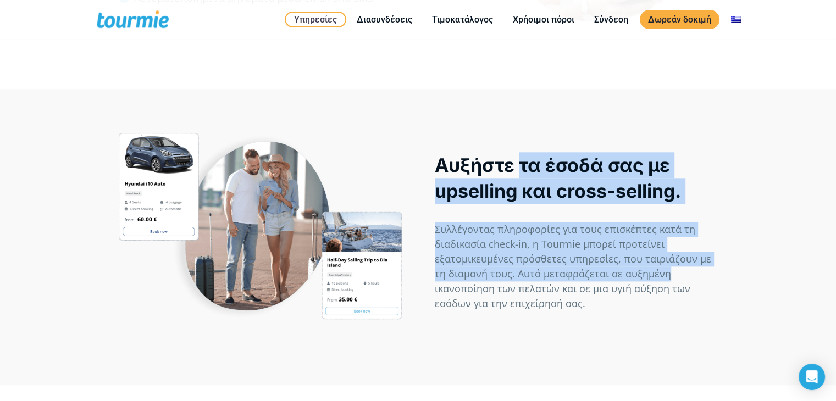
drag, startPoint x: 717, startPoint y: 275, endPoint x: 512, endPoint y: 148, distance: 240.9
click at [517, 153] on div "Αυξήστε τα έσοδά σας με upselling και cross-selling. Συλλέγοντας πληροφορίες γι…" at bounding box center [576, 237] width 316 height 208
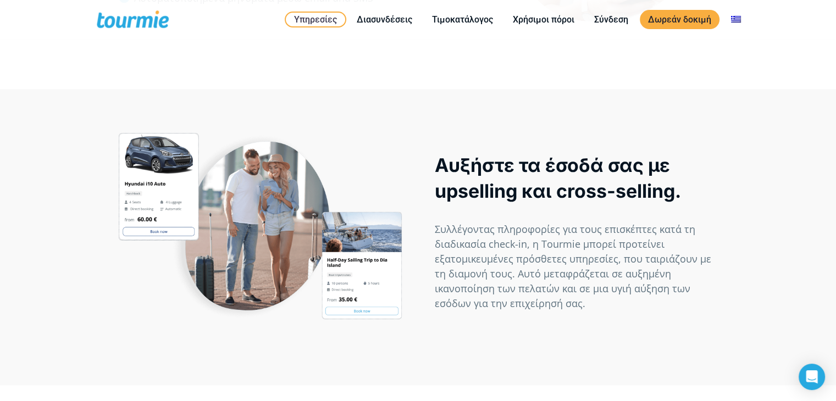
click at [498, 114] on div "Αυξήστε τα έσοδά σας με upselling και cross-selling. Συλλέγοντας πληροφορίες γι…" at bounding box center [418, 237] width 836 height 296
drag, startPoint x: 491, startPoint y: 102, endPoint x: 568, endPoint y: 261, distance: 177.0
click at [542, 199] on div "Αυξήστε τα έσοδά σας με upselling και cross-selling. Συλλέγοντας πληροφορίες γι…" at bounding box center [418, 237] width 836 height 296
click at [616, 304] on p "Συλλέγοντας πληροφορίες για τους επισκέπτες κατά τη διαδικασία check-in, η Tour…" at bounding box center [576, 266] width 283 height 89
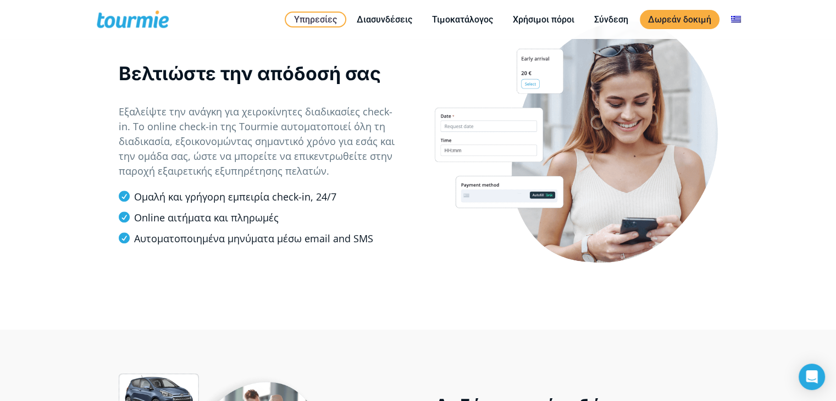
scroll to position [972, 0]
drag, startPoint x: 758, startPoint y: 234, endPoint x: 754, endPoint y: 243, distance: 10.8
click at [758, 234] on div "Βελτιώστε την απόδοσή σας Εξαλείψτε την ανάγκη για χειροκίνητες διαδικασίες che…" at bounding box center [418, 153] width 836 height 352
drag, startPoint x: 750, startPoint y: 260, endPoint x: 470, endPoint y: 99, distance: 322.0
click at [470, 99] on div "Βελτιώστε την απόδοσή σας Εξαλείψτε την ανάγκη για χειροκίνητες διαδικασίες che…" at bounding box center [418, 153] width 836 height 352
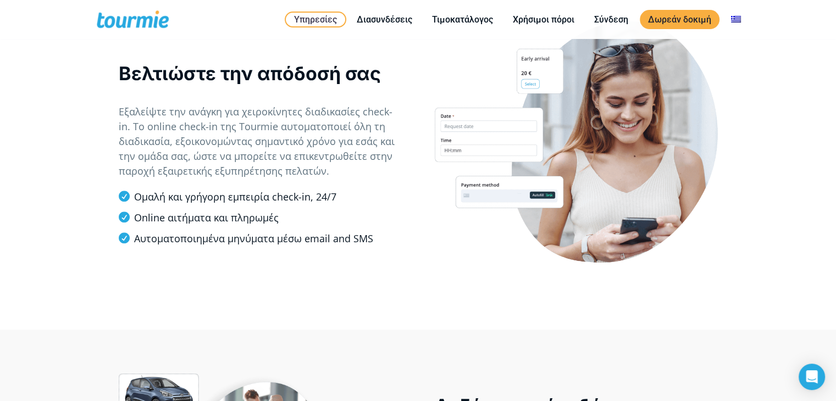
click at [412, 62] on div "Βελτιώστε την απόδοσή σας Εξαλείψτε την ανάγκη για χειροκίνητες διαδικασίες che…" at bounding box center [260, 153] width 316 height 264
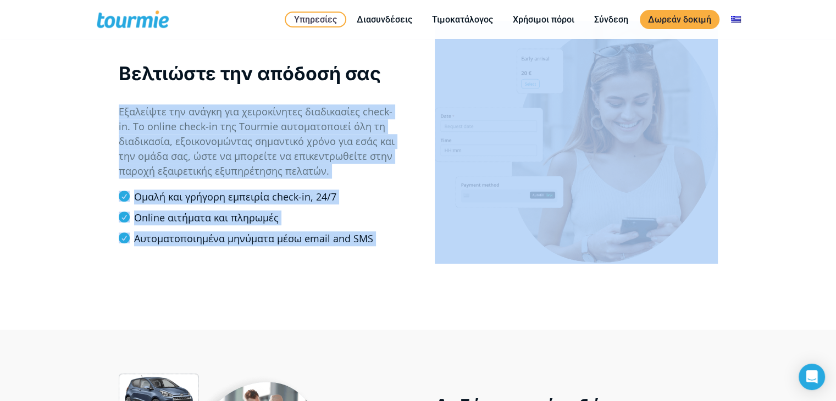
drag, startPoint x: 413, startPoint y: 53, endPoint x: 693, endPoint y: 271, distance: 355.1
click at [692, 271] on div "Βελτιώστε την απόδοσή σας Εξαλείψτε την ανάγκη για χειροκίνητες διαδικασίες che…" at bounding box center [418, 153] width 836 height 352
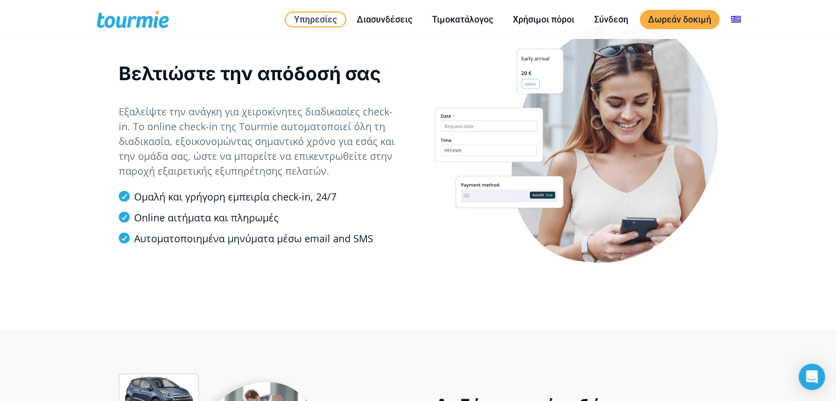
click at [740, 253] on div "Βελτιώστε την απόδοσή σας Εξαλείψτε την ανάγκη για χειροκίνητες διαδικασίες che…" at bounding box center [418, 153] width 836 height 352
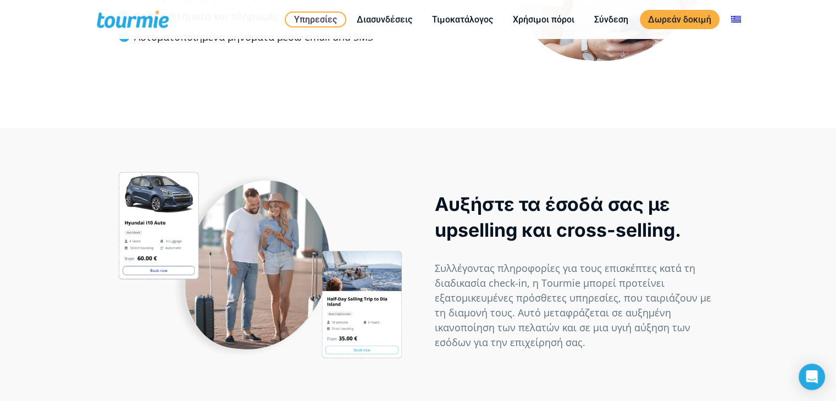
scroll to position [1175, 0]
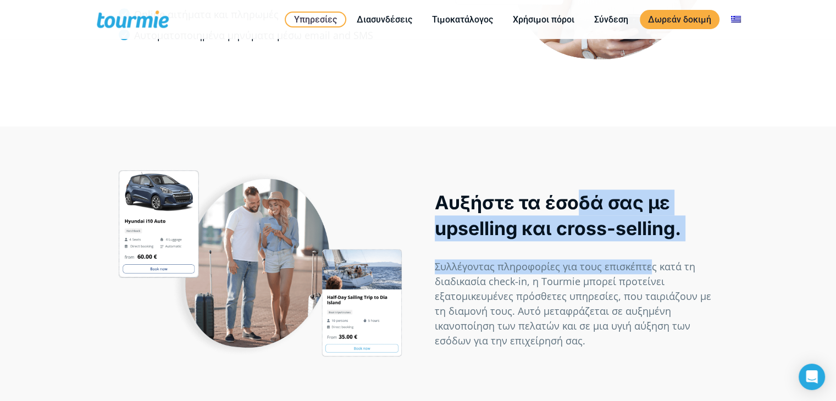
drag, startPoint x: 583, startPoint y: 183, endPoint x: 694, endPoint y: 308, distance: 167.4
click at [652, 275] on div "Αυξήστε τα έσοδά σας με upselling και cross-selling. Συλλέγοντας πληροφορίες γι…" at bounding box center [576, 274] width 316 height 208
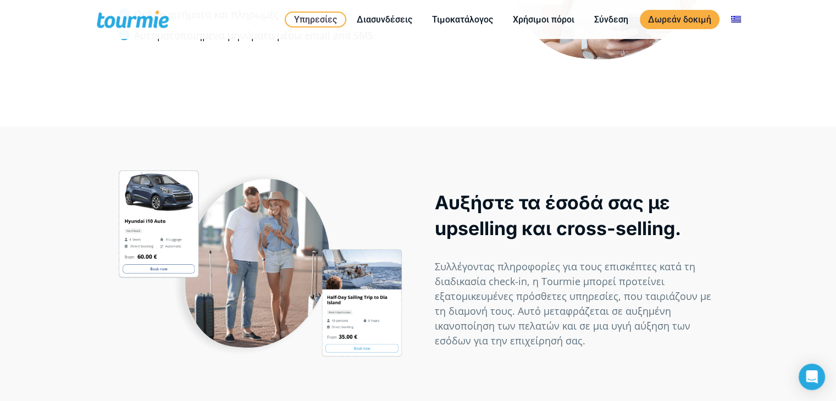
click at [712, 326] on p "Συλλέγοντας πληροφορίες για τους επισκέπτες κατά τη διαδικασία check-in, η Tour…" at bounding box center [576, 303] width 283 height 89
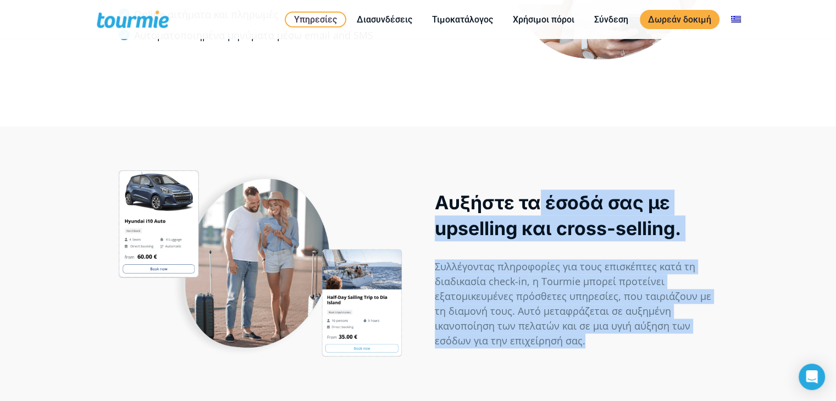
drag, startPoint x: 680, startPoint y: 361, endPoint x: 517, endPoint y: 187, distance: 238.7
click at [535, 189] on div "Αυξήστε τα έσοδά σας με upselling και cross-selling. Συλλέγοντας πληροφορίες γι…" at bounding box center [576, 274] width 316 height 208
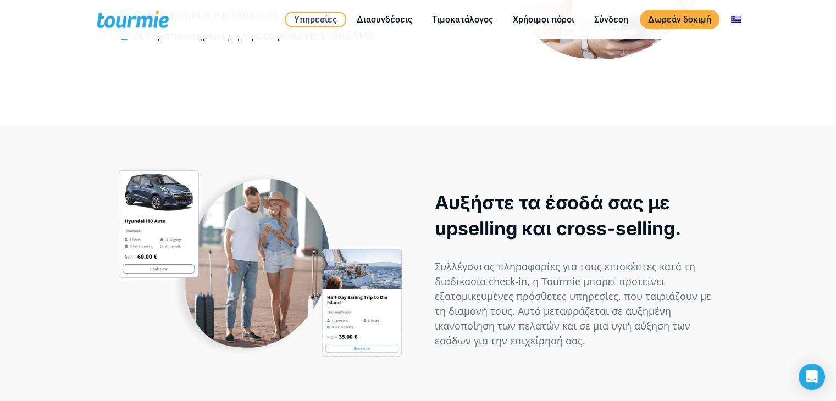
click at [448, 192] on p "Αυξήστε τα έσοδά σας με upselling και cross-selling." at bounding box center [576, 216] width 283 height 52
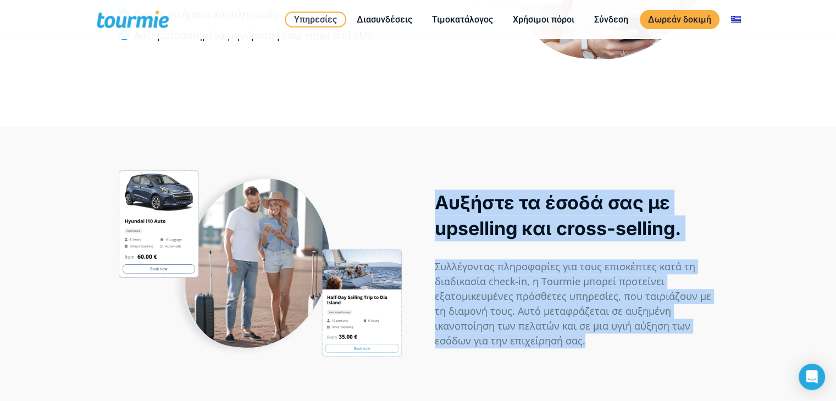
drag, startPoint x: 433, startPoint y: 185, endPoint x: 662, endPoint y: 351, distance: 282.5
click at [661, 351] on div "Αυξήστε τα έσοδά σας με upselling και cross-selling. Συλλέγοντας πληροφορίες γι…" at bounding box center [576, 274] width 316 height 208
click at [662, 351] on div "Αυξήστε τα έσοδά σας με upselling και cross-selling. Συλλέγοντας πληροφορίες γι…" at bounding box center [576, 275] width 283 height 170
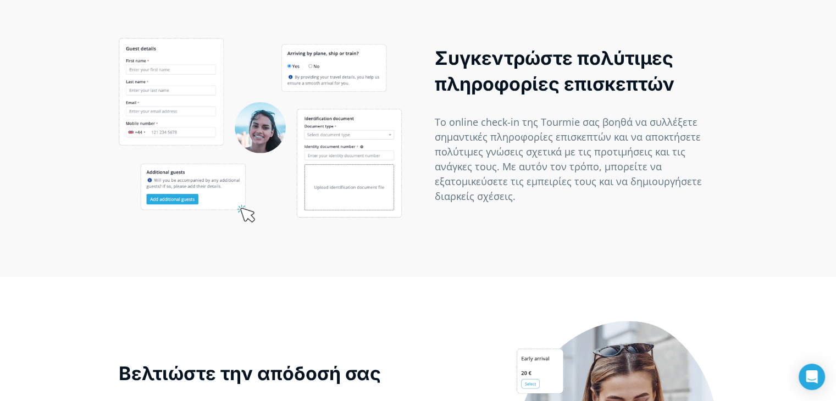
scroll to position [0, 0]
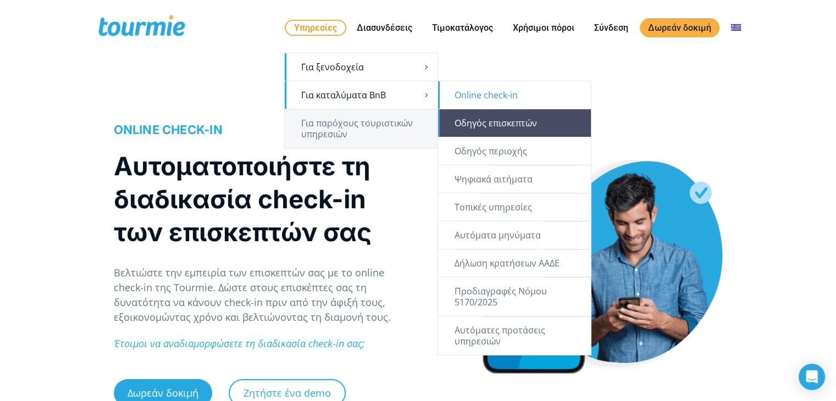
click at [494, 120] on link "Οδηγός επισκεπτών" at bounding box center [514, 122] width 153 height 27
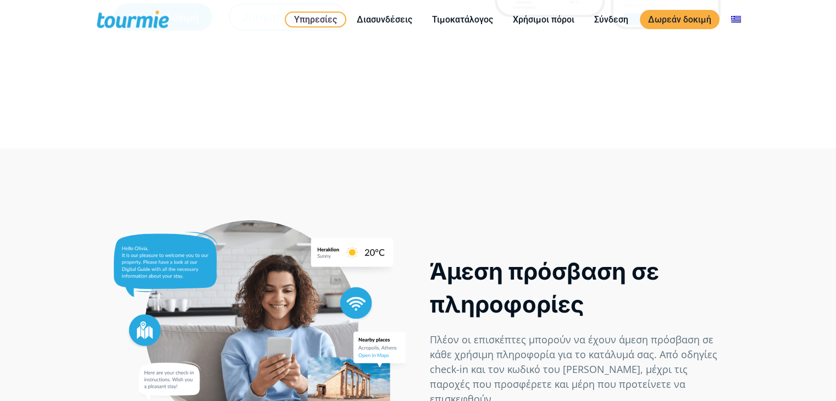
scroll to position [327, 0]
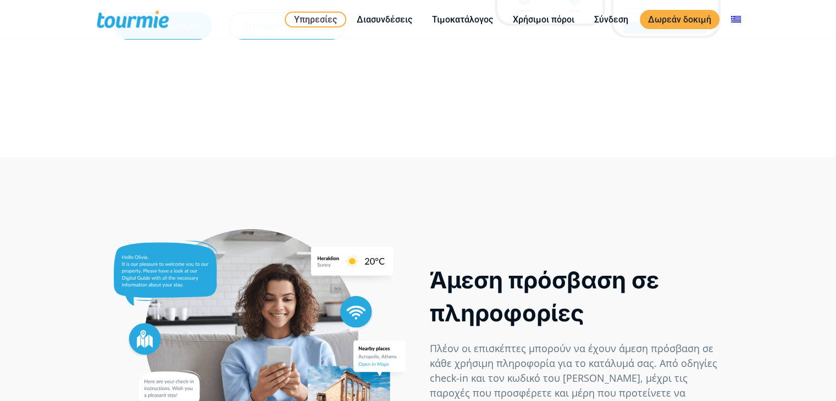
click at [314, 315] on div at bounding box center [260, 339] width 293 height 220
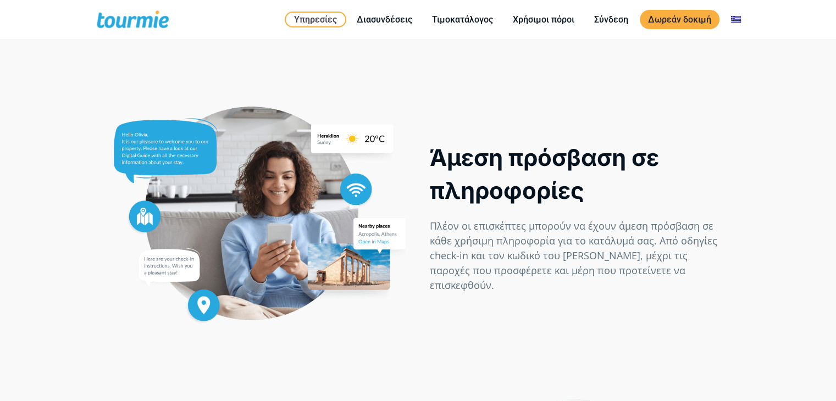
scroll to position [452, 0]
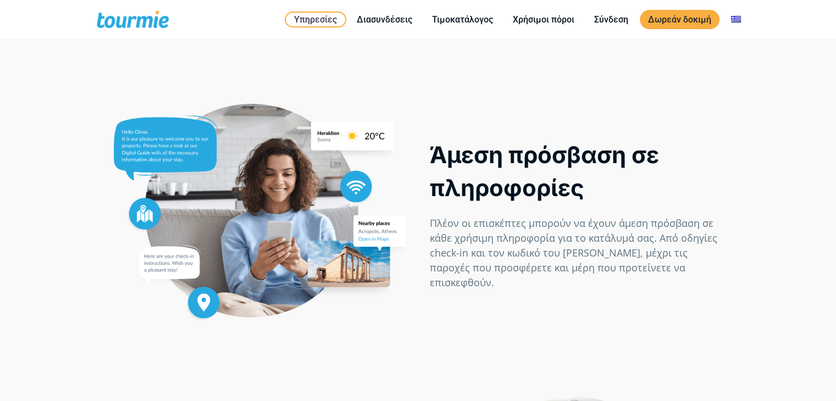
click at [294, 212] on div at bounding box center [260, 214] width 293 height 220
drag, startPoint x: 288, startPoint y: 107, endPoint x: 316, endPoint y: 252, distance: 148.3
click at [316, 252] on div at bounding box center [260, 214] width 293 height 220
drag, startPoint x: 229, startPoint y: 154, endPoint x: 209, endPoint y: 116, distance: 43.0
click at [209, 116] on div at bounding box center [260, 214] width 293 height 220
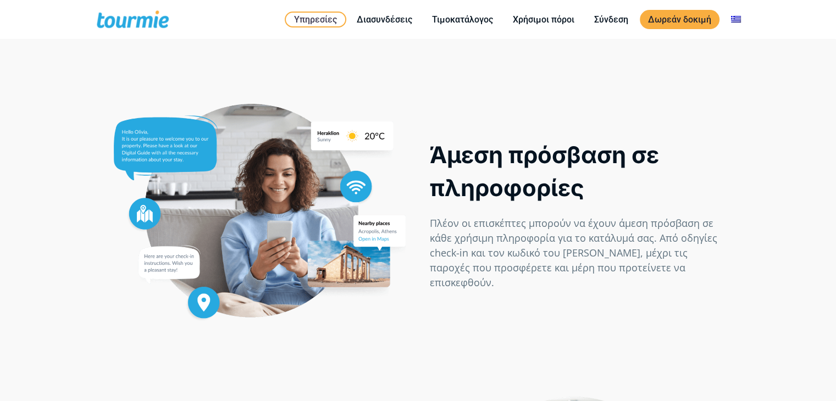
click at [662, 170] on p "Άμεση πρόσβαση σε πληροφορίες" at bounding box center [576, 171] width 293 height 66
drag, startPoint x: 361, startPoint y: 187, endPoint x: 240, endPoint y: 88, distance: 156.6
click at [242, 90] on div at bounding box center [260, 210] width 316 height 251
click at [250, 168] on div at bounding box center [260, 214] width 293 height 220
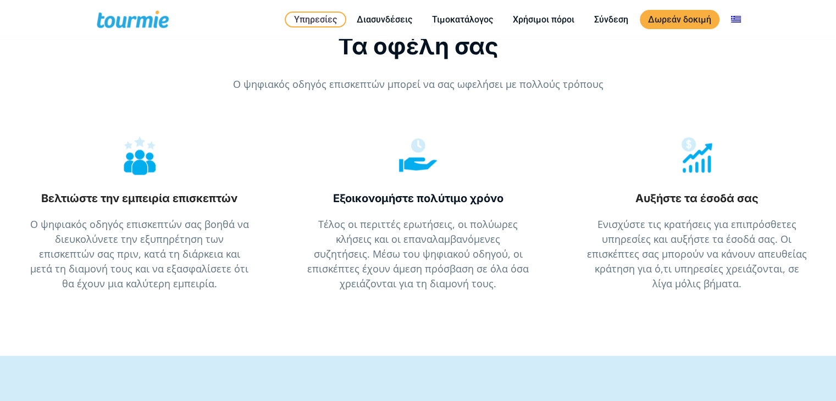
scroll to position [1471, 0]
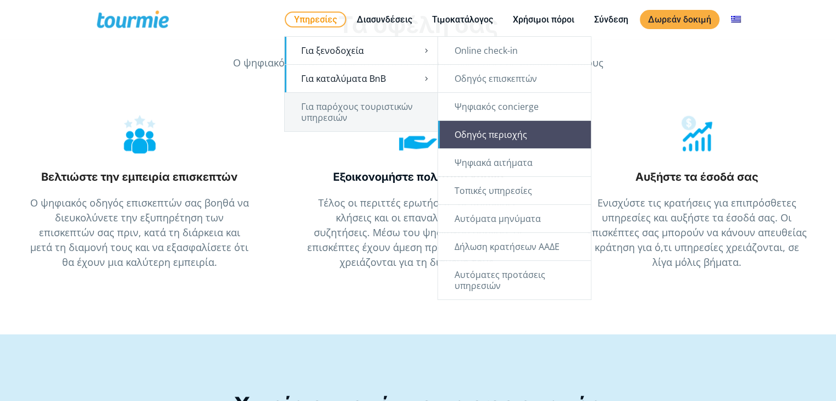
click at [540, 123] on link "Οδηγός περιοχής" at bounding box center [514, 134] width 153 height 27
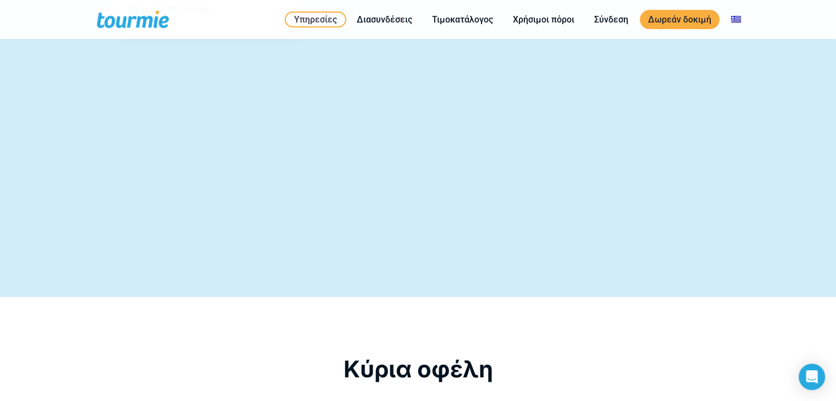
scroll to position [2241, 0]
